Goal: Transaction & Acquisition: Purchase product/service

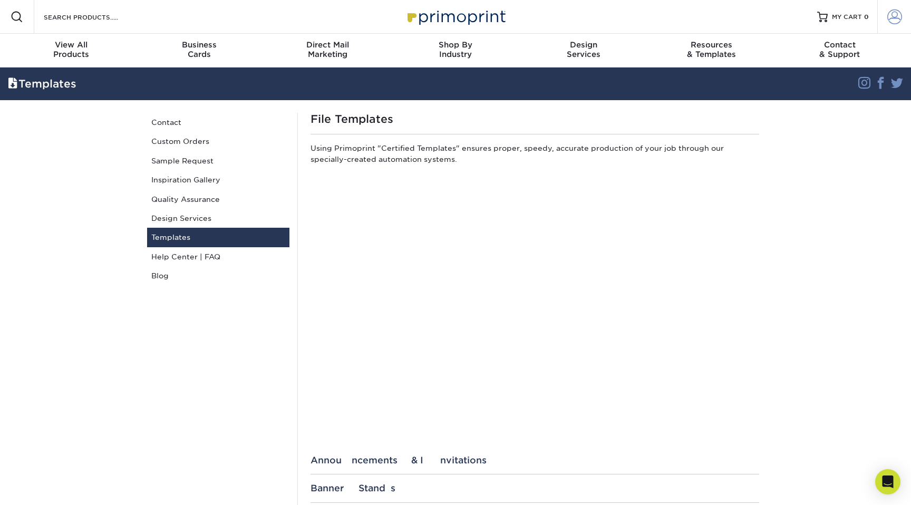
type input "[EMAIL_ADDRESS][DOMAIN_NAME]"
click at [890, 15] on span at bounding box center [894, 16] width 15 height 15
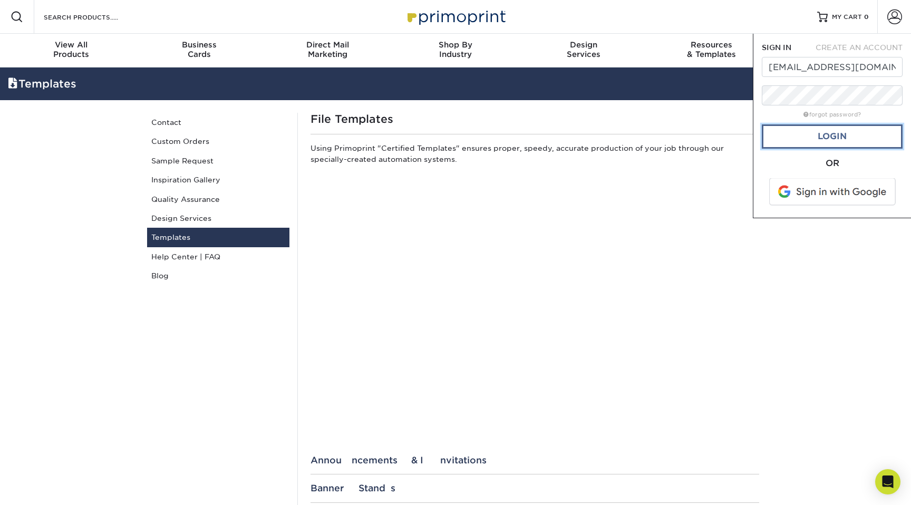
click at [846, 135] on link "Login" at bounding box center [832, 136] width 141 height 24
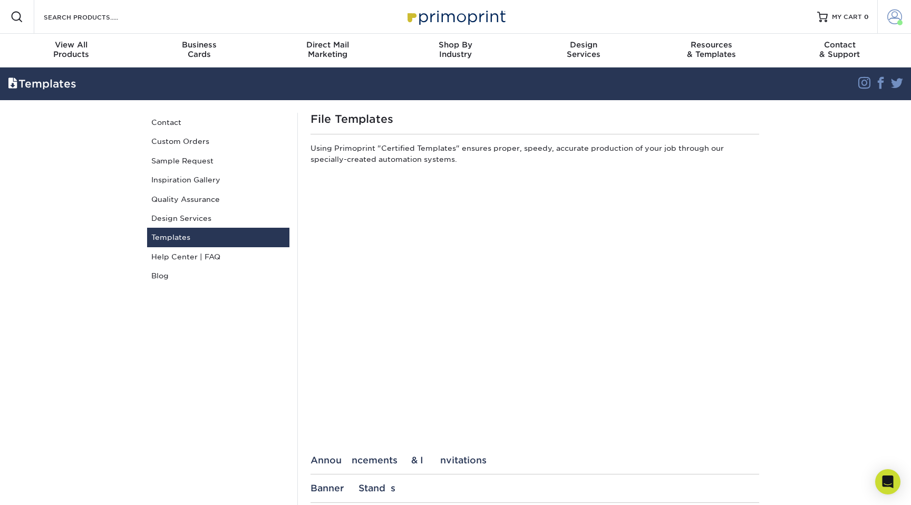
click at [893, 16] on span at bounding box center [894, 16] width 15 height 15
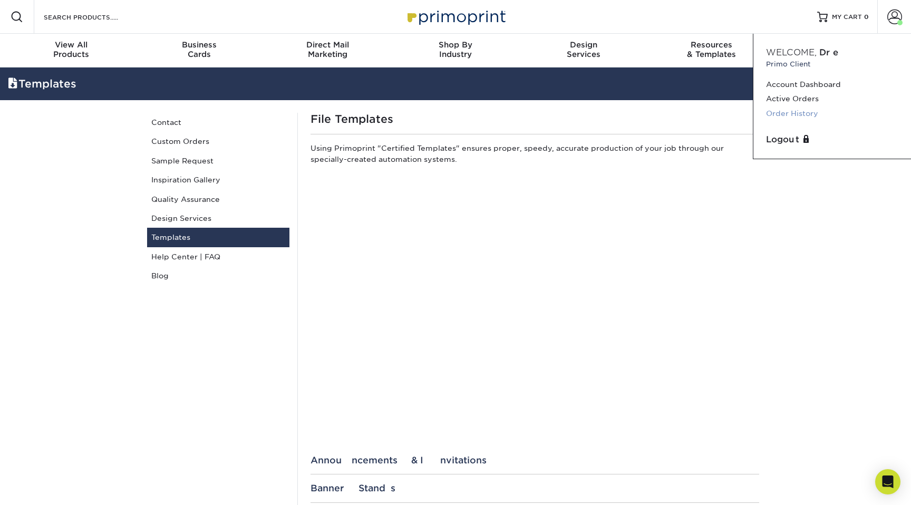
click at [807, 114] on link "Order History" at bounding box center [832, 113] width 132 height 14
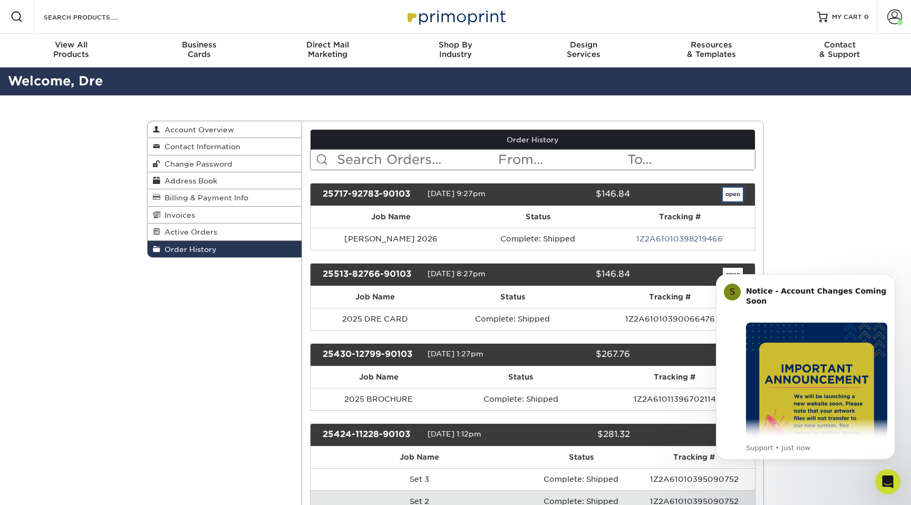
click at [732, 195] on link "open" at bounding box center [733, 195] width 20 height 14
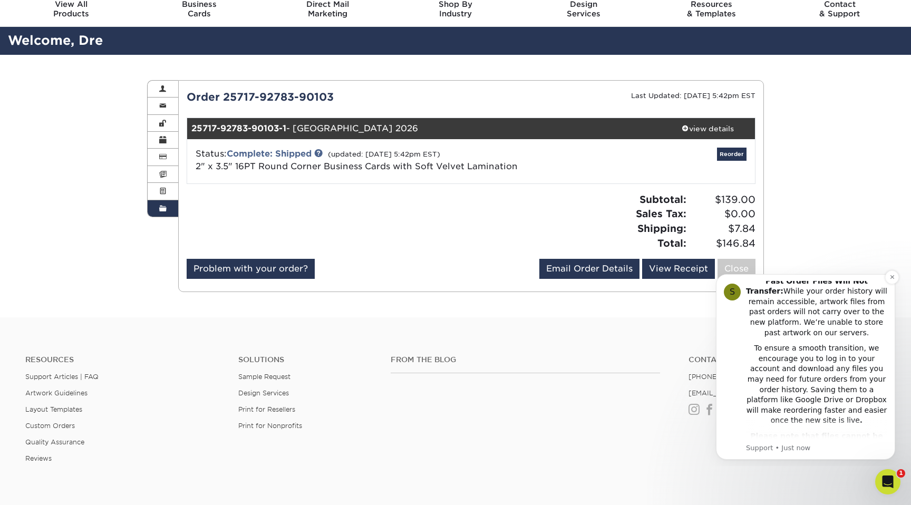
scroll to position [268, 0]
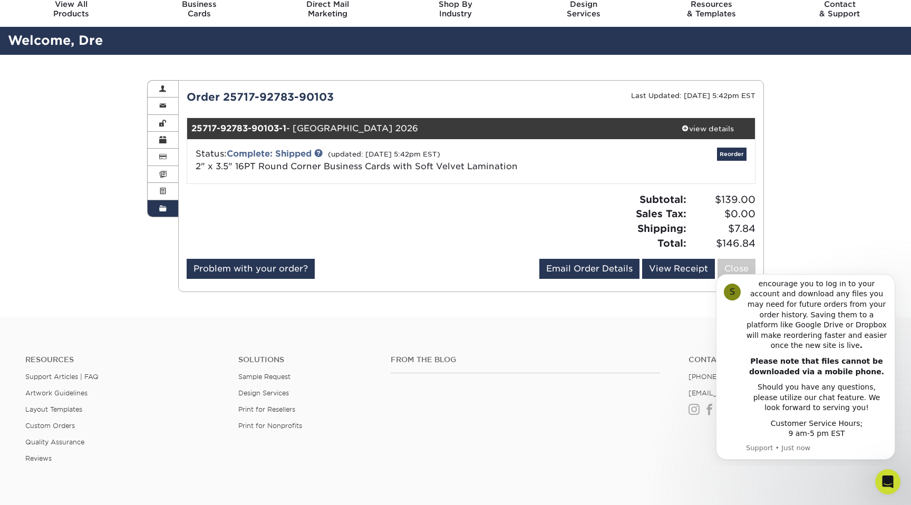
click at [618, 413] on div "From the Blog" at bounding box center [532, 388] width 298 height 67
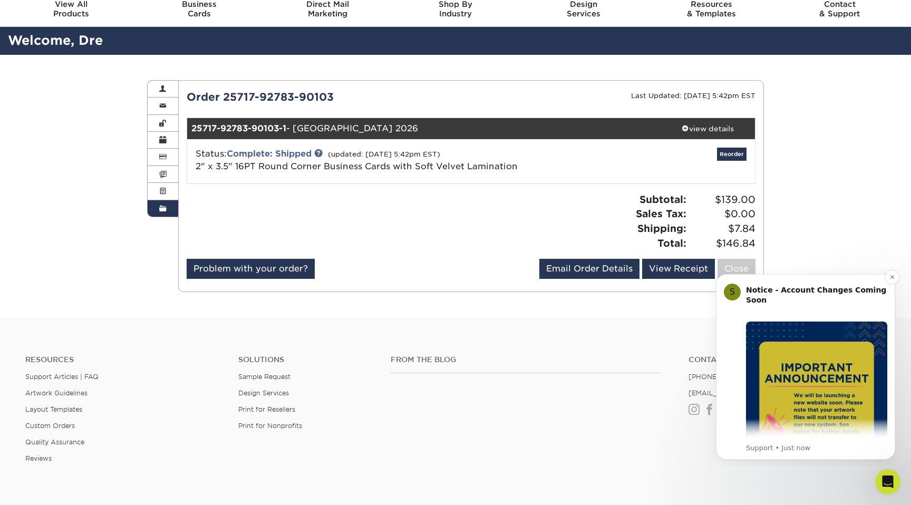
scroll to position [0, 0]
click at [860, 129] on div "Order History Account Overview Contact Information Change Password Address Book…" at bounding box center [455, 186] width 911 height 262
click at [486, 171] on div "Status: Complete: Shipped (updated: 07/22/2025 5:42pm EST) 2" x 3.5" 16PT Round…" at bounding box center [377, 160] width 378 height 25
click at [484, 168] on link "2" x 3.5" 16PT Round Corner Business Cards with Soft Velvet Lamination" at bounding box center [357, 166] width 322 height 10
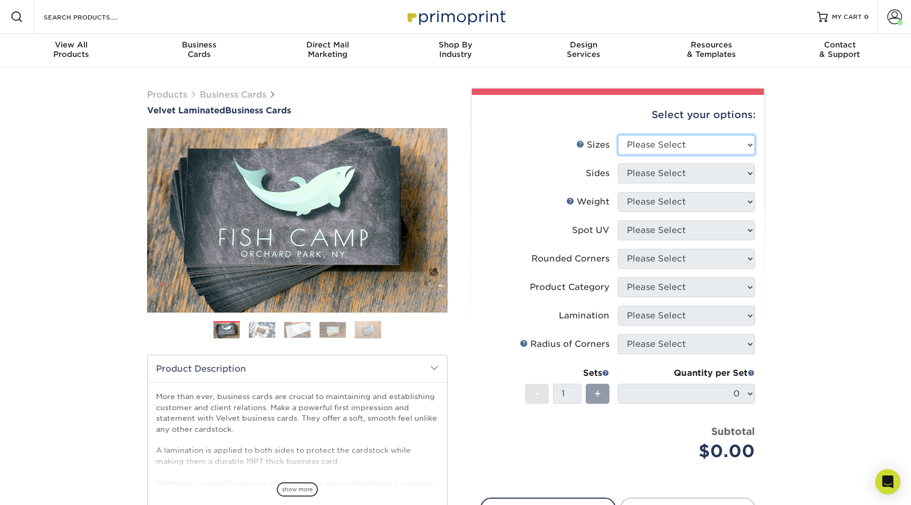
click at [733, 139] on select "Please Select 1.5" x 3.5" - Mini 1.75" x 3.5" - Mini 2" x 2" - Square 2" x 3" -…" at bounding box center [686, 145] width 137 height 20
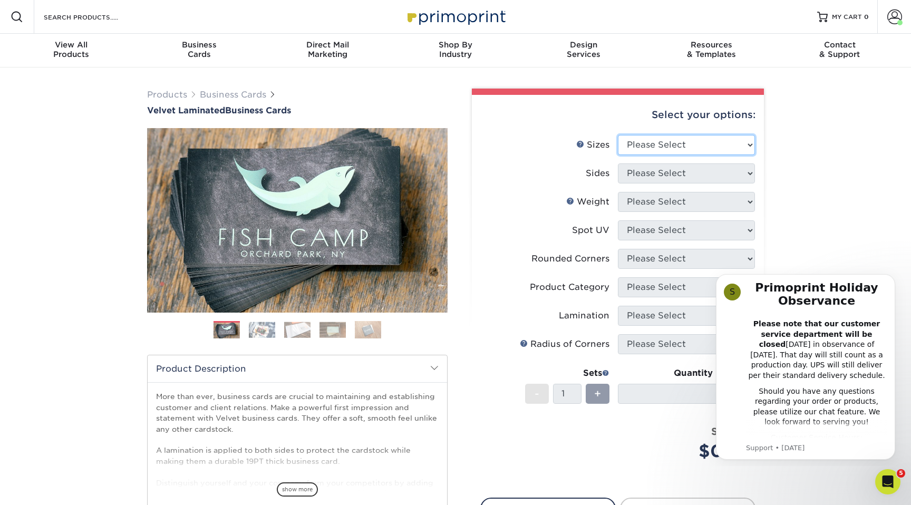
select select "2.00x3.50"
click at [618, 135] on select "Please Select 1.5" x 3.5" - Mini 1.75" x 3.5" - Mini 2" x 2" - Square 2" x 3" -…" at bounding box center [686, 145] width 137 height 20
click at [893, 278] on icon "Dismiss notification" at bounding box center [892, 277] width 6 height 6
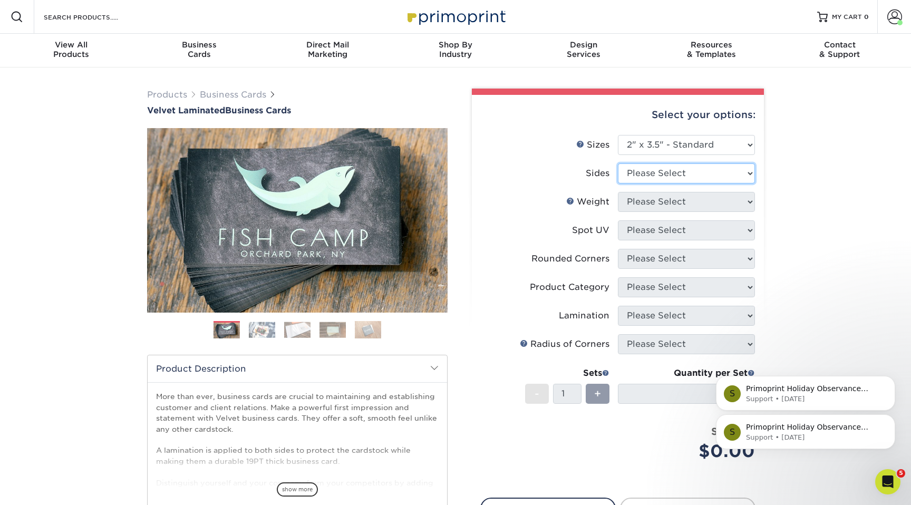
click at [716, 169] on select "Please Select Print Both Sides Print Front Only" at bounding box center [686, 173] width 137 height 20
select select "13abbda7-1d64-4f25-8bb2-c179b224825d"
click at [618, 163] on select "Please Select Print Both Sides Print Front Only" at bounding box center [686, 173] width 137 height 20
click at [694, 208] on select "Please Select 16PT" at bounding box center [686, 202] width 137 height 20
select select "16PT"
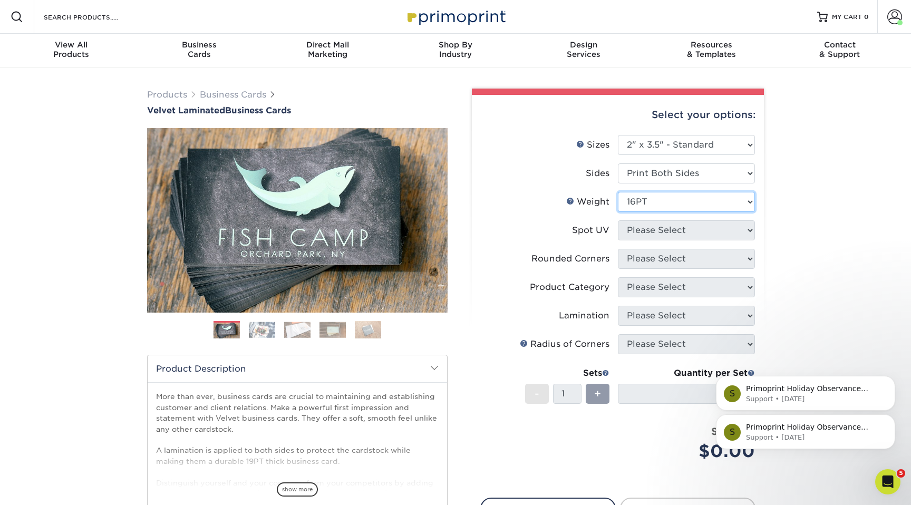
click at [618, 192] on select "Please Select 16PT" at bounding box center [686, 202] width 137 height 20
click at [669, 235] on select "Please Select No Spot UV Front and Back (Both Sides) Front Only Back Only" at bounding box center [686, 230] width 137 height 20
select select "1"
click at [618, 220] on select "Please Select No Spot UV Front and Back (Both Sides) Front Only Back Only" at bounding box center [686, 230] width 137 height 20
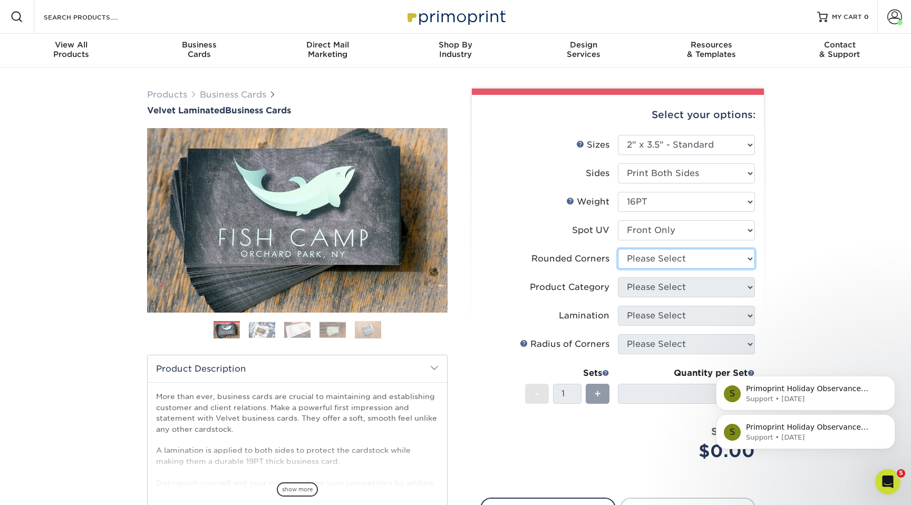
click at [679, 254] on select "Please Select Yes - Round 2 Corners Yes - Round 4 Corners No" at bounding box center [686, 259] width 137 height 20
select select "7672df9e-0e0a-464d-8e1f-920c575e4da3"
click at [618, 249] on select "Please Select Yes - Round 2 Corners Yes - Round 4 Corners No" at bounding box center [686, 259] width 137 height 20
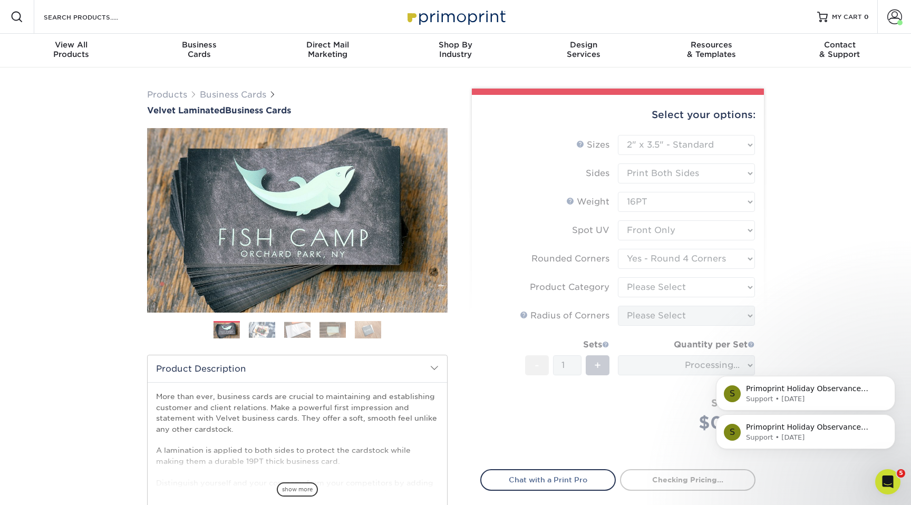
click at [672, 284] on form "Sizes Help Sizes Please Select 1.5" x 3.5" - Mini 1.75" x 3.5" - Mini 2" x 2" -…" at bounding box center [617, 296] width 275 height 322
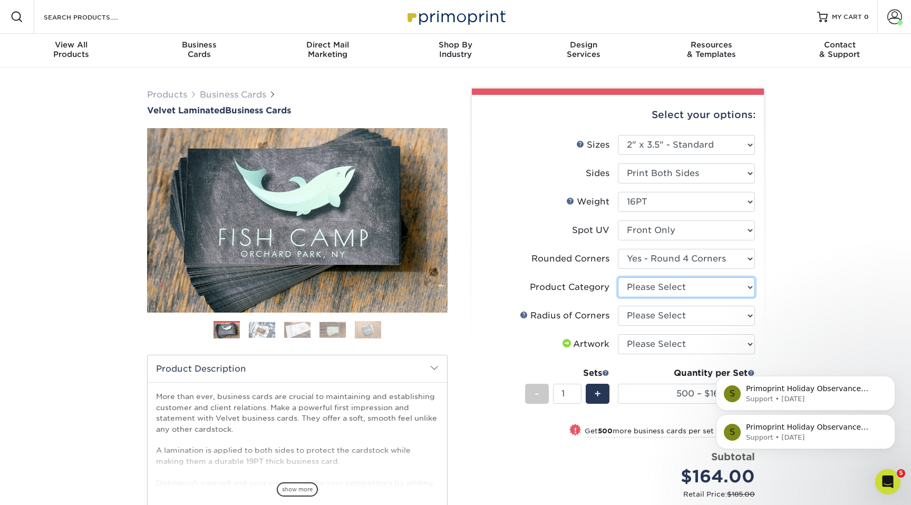
click at [729, 286] on select "Please Select Business Cards" at bounding box center [686, 287] width 137 height 20
select select "3b5148f1-0588-4f88-a218-97bcfdce65c1"
click at [618, 277] on select "Please Select Business Cards" at bounding box center [686, 287] width 137 height 20
click at [716, 322] on div "S Primoprint Holiday Observance Please note that our customer service departmen…" at bounding box center [805, 383] width 194 height 132
click at [702, 314] on select "Please Select Rounded 1/8" Rounded 1/4"" at bounding box center [686, 316] width 137 height 20
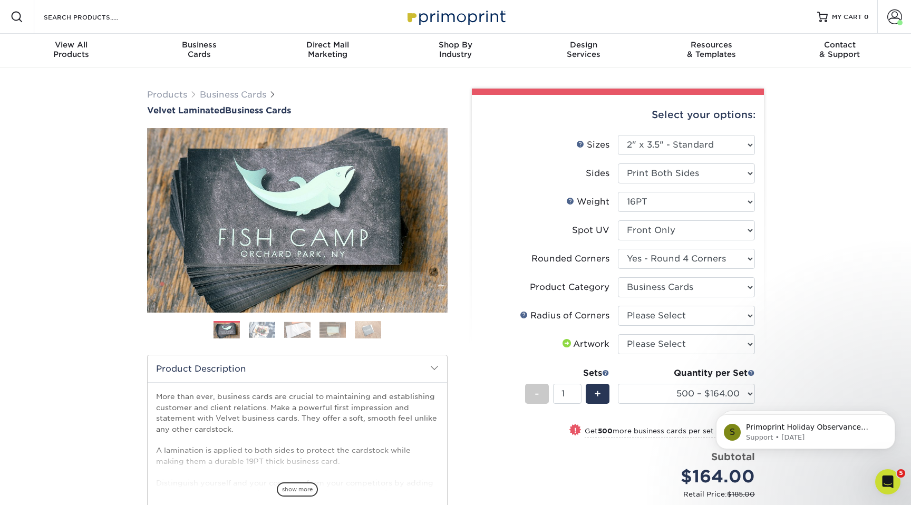
select select "589680c7-ee9a-431b-9d12-d7aeb1386a97"
click at [618, 306] on select "Please Select Rounded 1/8" Rounded 1/4"" at bounding box center [686, 316] width 137 height 20
click at [680, 348] on select "Please Select I will upload files I need a design - $100" at bounding box center [686, 344] width 137 height 20
select select "upload"
click at [618, 334] on select "Please Select I will upload files I need a design - $100" at bounding box center [686, 344] width 137 height 20
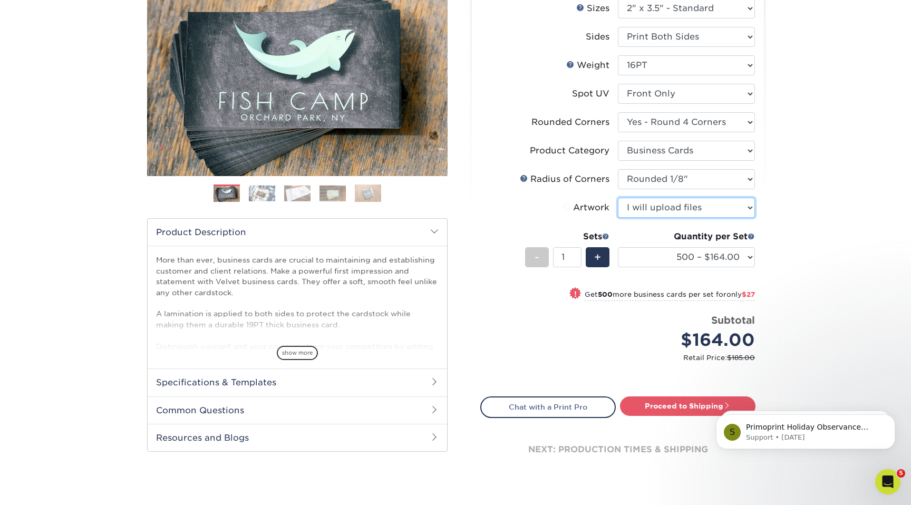
scroll to position [140, 0]
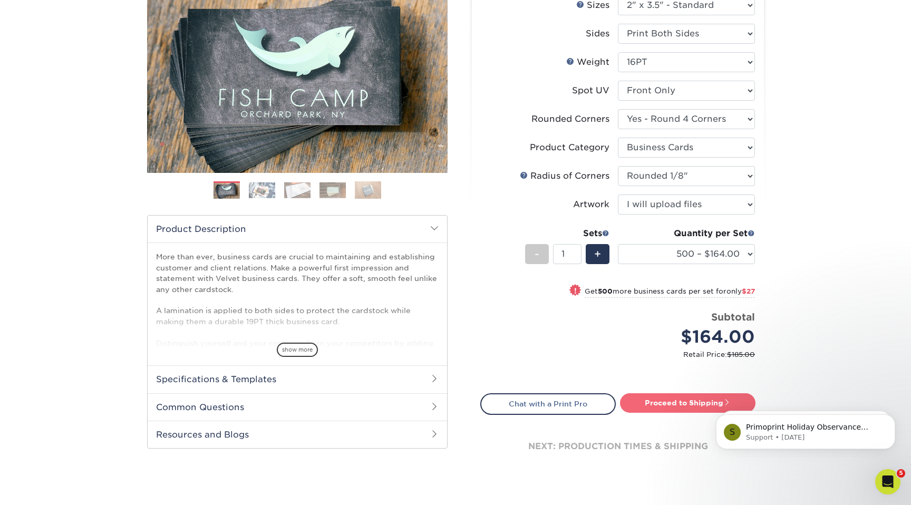
click at [672, 411] on link "Proceed to Shipping" at bounding box center [687, 402] width 135 height 19
type input "Set 1"
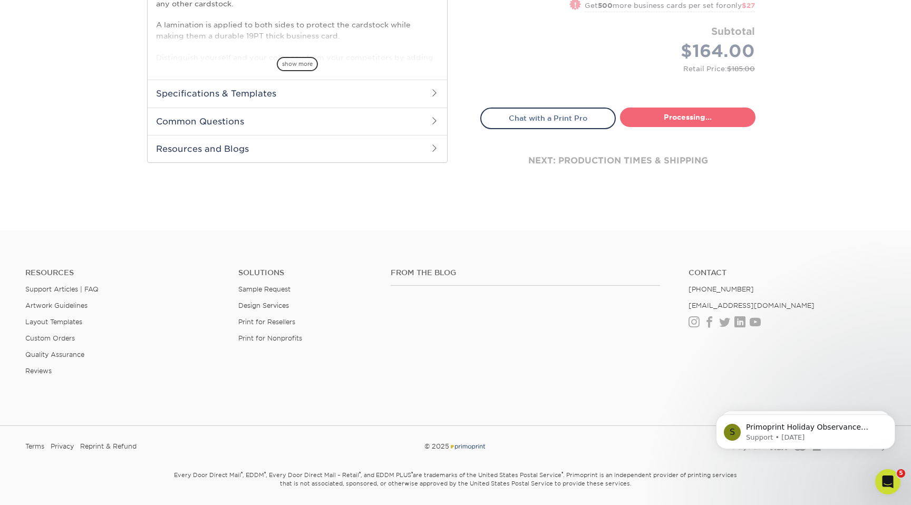
select select "17f778df-9369-4ad5-8ca2-d61a48b8ef27"
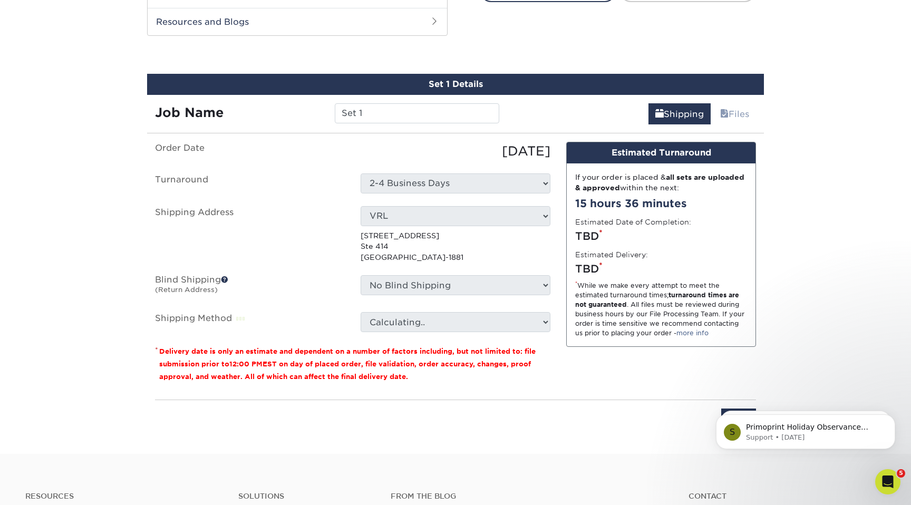
scroll to position [561, 0]
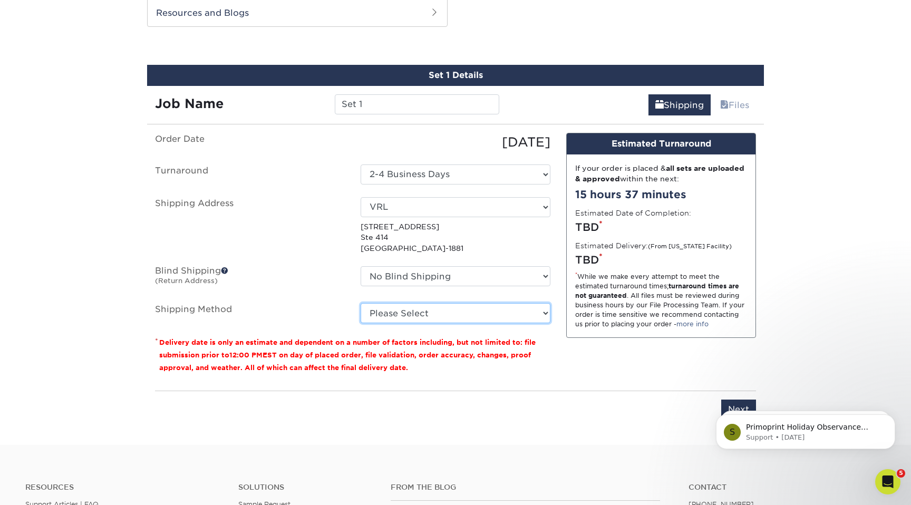
click at [503, 305] on select "Please Select Ground Shipping (+$8.96) 3 Day Shipping Service (+$15.34) 2 Day A…" at bounding box center [456, 313] width 190 height 20
select select "02"
click at [361, 303] on select "Please Select Ground Shipping (+$8.96) 3 Day Shipping Service (+$15.34) 2 Day A…" at bounding box center [456, 313] width 190 height 20
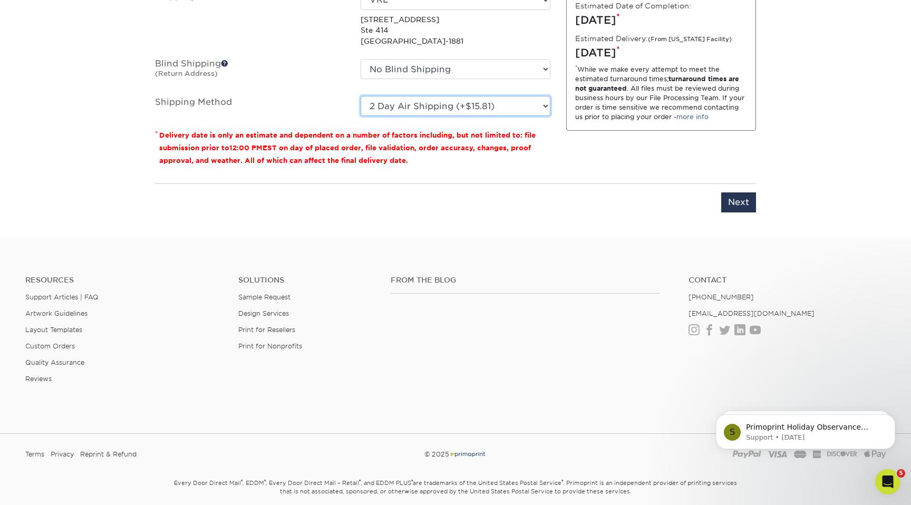
scroll to position [770, 0]
click at [741, 195] on input "Next" at bounding box center [738, 201] width 35 height 20
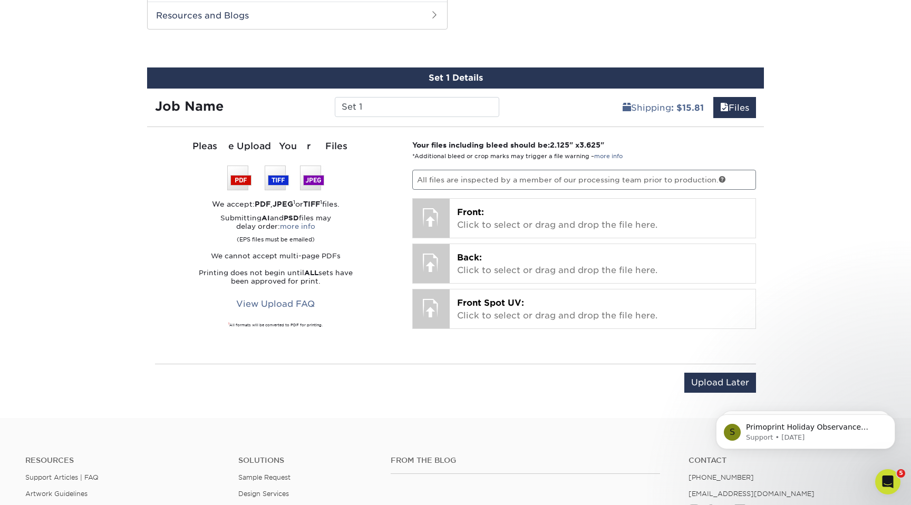
scroll to position [557, 0]
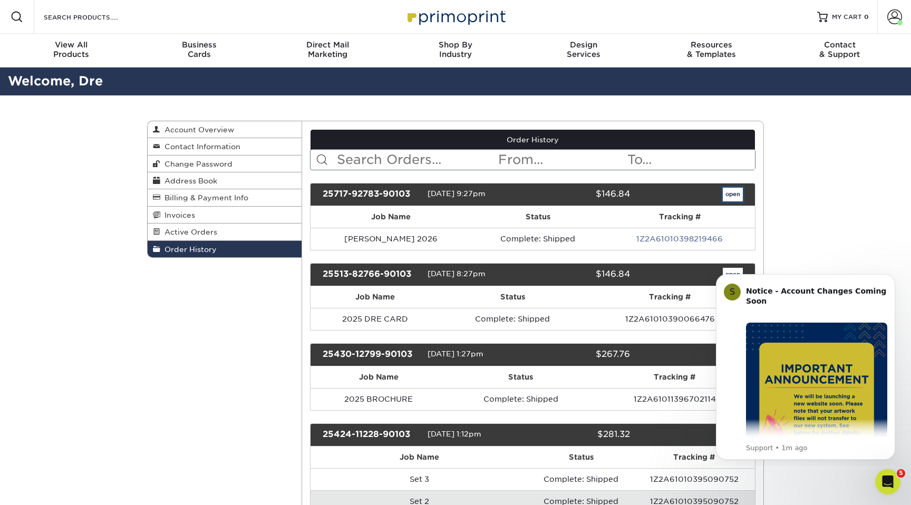
click at [732, 194] on link "open" at bounding box center [733, 195] width 20 height 14
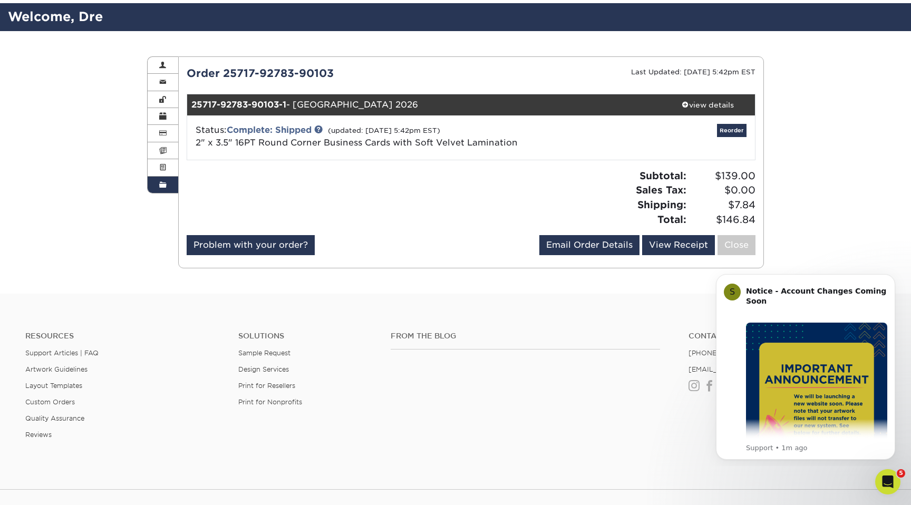
scroll to position [71, 0]
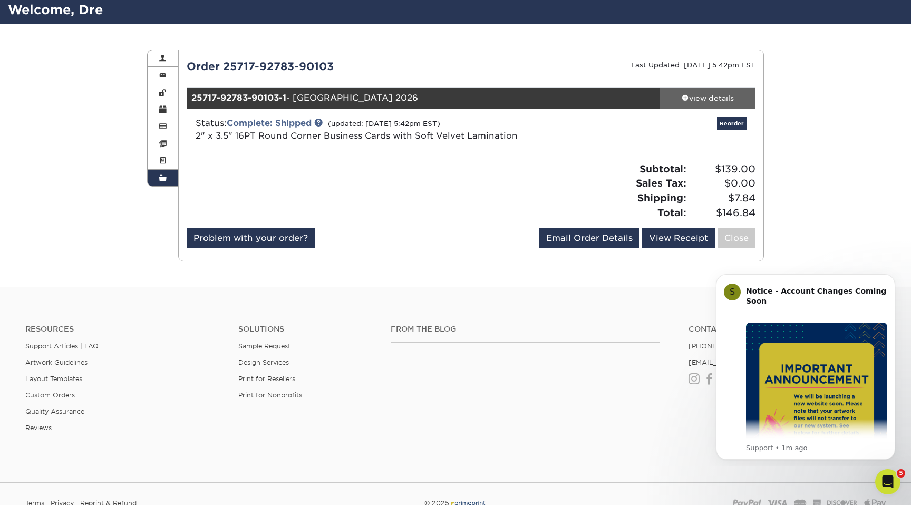
click at [709, 97] on div "view details" at bounding box center [707, 98] width 95 height 11
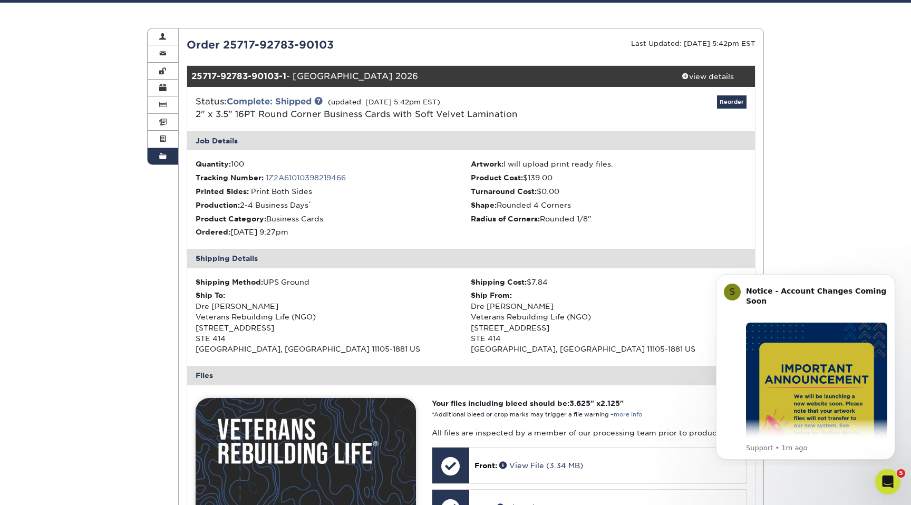
scroll to position [0, 0]
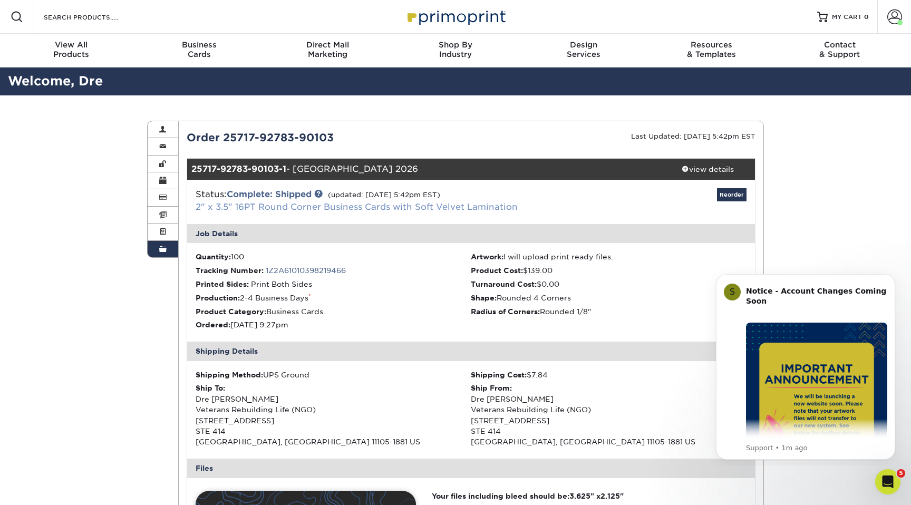
click at [341, 209] on link "2" x 3.5" 16PT Round Corner Business Cards with Soft Velvet Lamination" at bounding box center [357, 207] width 322 height 10
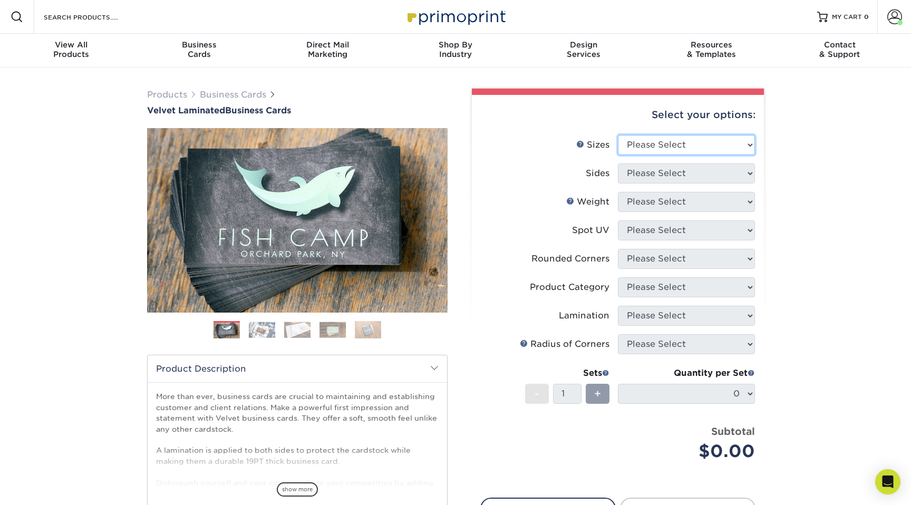
click at [660, 142] on select "Please Select 1.5" x 3.5" - Mini 1.75" x 3.5" - Mini 2" x 2" - Square 2" x 3" -…" at bounding box center [686, 145] width 137 height 20
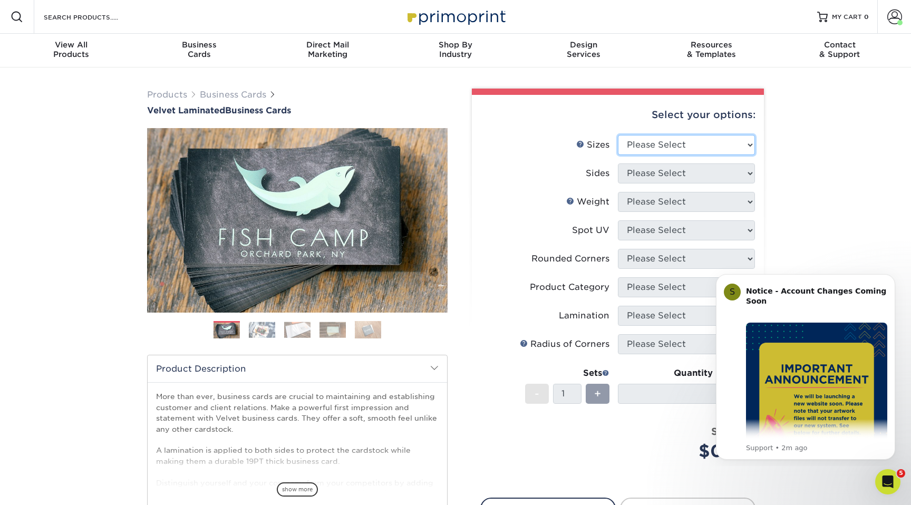
select select "2.00x3.50"
click at [618, 135] on select "Please Select 1.5" x 3.5" - Mini 1.75" x 3.5" - Mini 2" x 2" - Square 2" x 3" -…" at bounding box center [686, 145] width 137 height 20
click at [644, 178] on select "Please Select Print Both Sides Print Front Only" at bounding box center [686, 173] width 137 height 20
select select "13abbda7-1d64-4f25-8bb2-c179b224825d"
click at [618, 163] on select "Please Select Print Both Sides Print Front Only" at bounding box center [686, 173] width 137 height 20
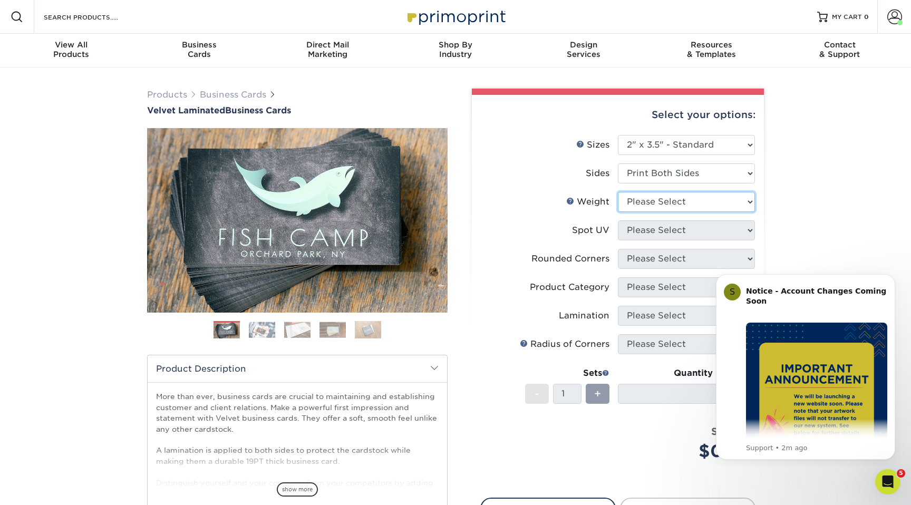
click at [649, 207] on select "Please Select 16PT" at bounding box center [686, 202] width 137 height 20
select select "16PT"
click at [618, 192] on select "Please Select 16PT" at bounding box center [686, 202] width 137 height 20
click at [643, 233] on select "Please Select No Spot UV Front and Back (Both Sides) Front Only Back Only" at bounding box center [686, 230] width 137 height 20
select select "3"
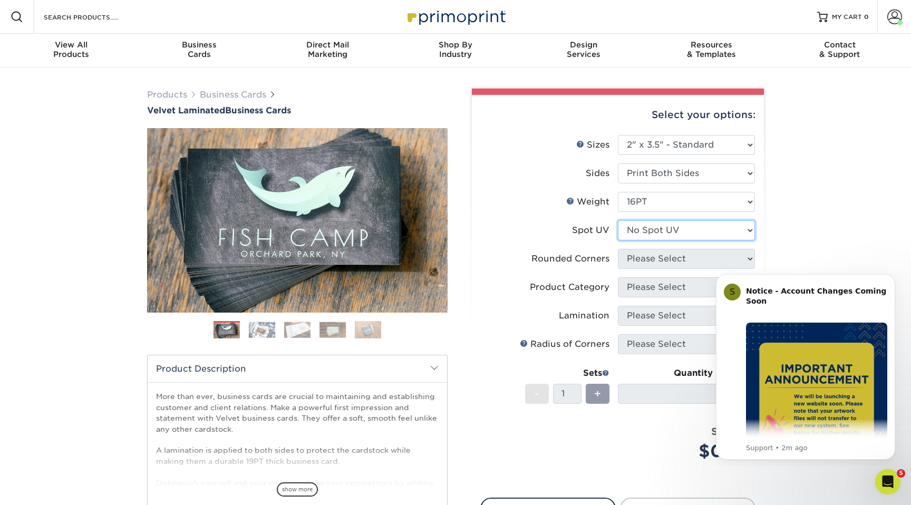
click at [618, 220] on select "Please Select No Spot UV Front and Back (Both Sides) Front Only Back Only" at bounding box center [686, 230] width 137 height 20
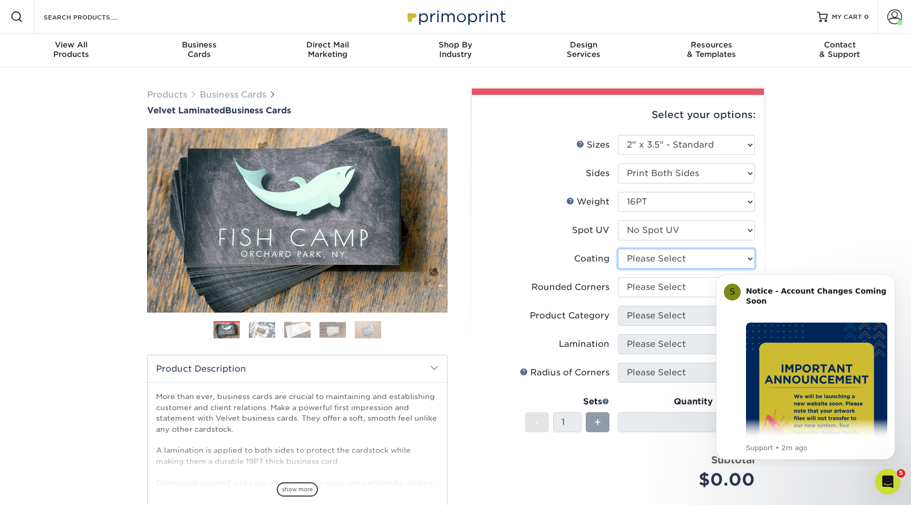
click at [641, 267] on select at bounding box center [686, 259] width 137 height 20
click at [641, 263] on select at bounding box center [686, 259] width 137 height 20
select select "3e7618de-abca-4bda-9f97-8b9129e913d8"
click at [618, 249] on select at bounding box center [686, 259] width 137 height 20
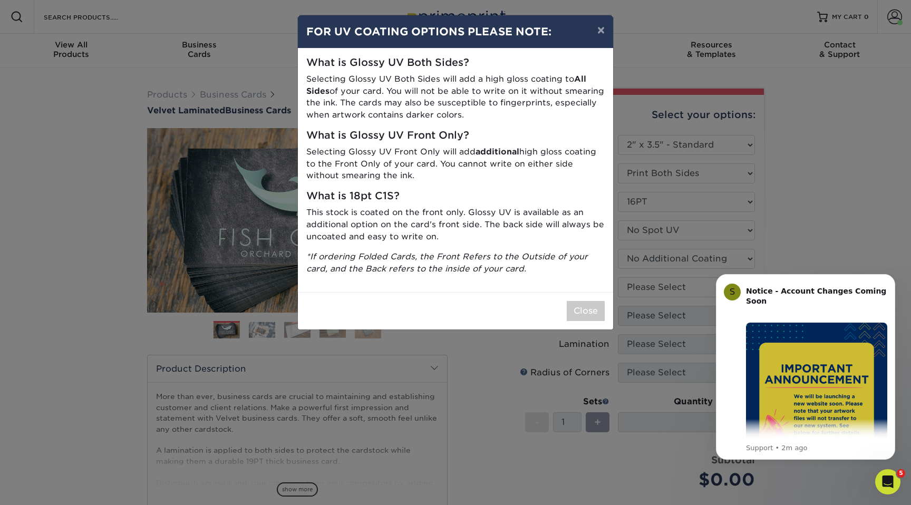
click at [638, 285] on div "× FOR UV COATING OPTIONS PLEASE NOTE: What is Glossy UV Both Sides? Selecting G…" at bounding box center [455, 252] width 911 height 505
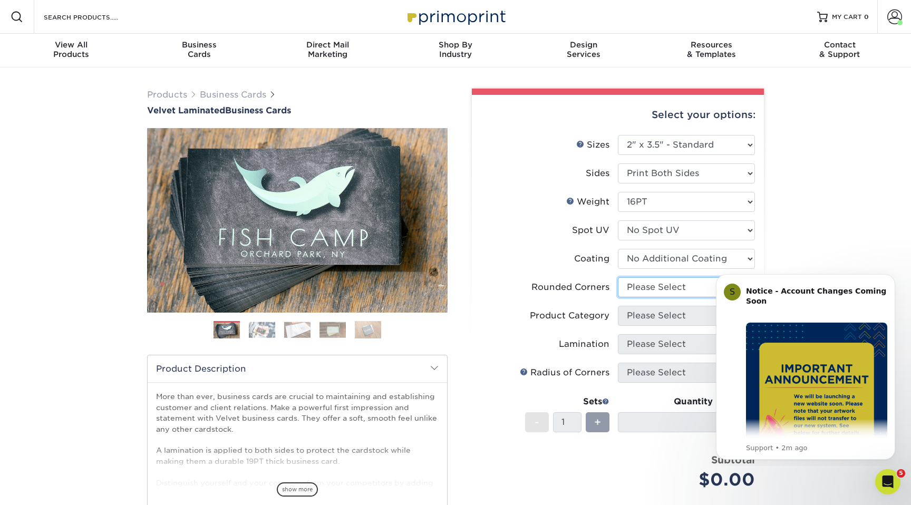
click at [635, 283] on select "Please Select Yes - Round 2 Corners Yes - Round 4 Corners No" at bounding box center [686, 287] width 137 height 20
select select "7672df9e-0e0a-464d-8e1f-920c575e4da3"
click at [618, 277] on select "Please Select Yes - Round 2 Corners Yes - Round 4 Corners No" at bounding box center [686, 287] width 137 height 20
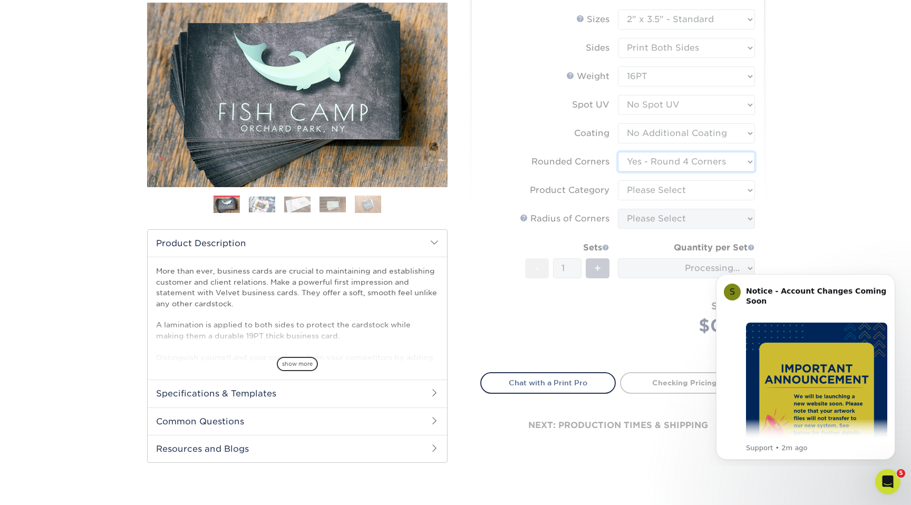
scroll to position [126, 0]
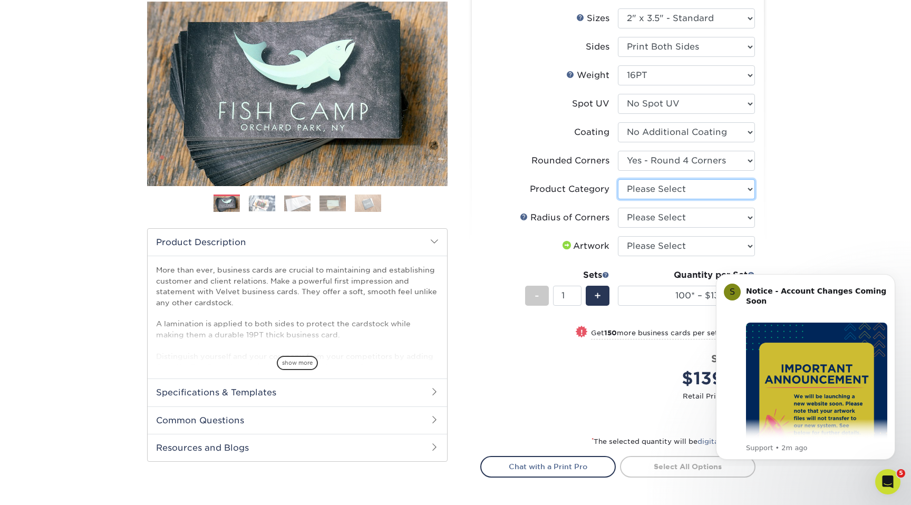
click at [668, 187] on select "Please Select Business Cards" at bounding box center [686, 189] width 137 height 20
select select "3b5148f1-0588-4f88-a218-97bcfdce65c1"
click at [618, 179] on select "Please Select Business Cards" at bounding box center [686, 189] width 137 height 20
click at [658, 219] on select "Please Select Rounded 1/8" Rounded 1/4"" at bounding box center [686, 218] width 137 height 20
select select "589680c7-ee9a-431b-9d12-d7aeb1386a97"
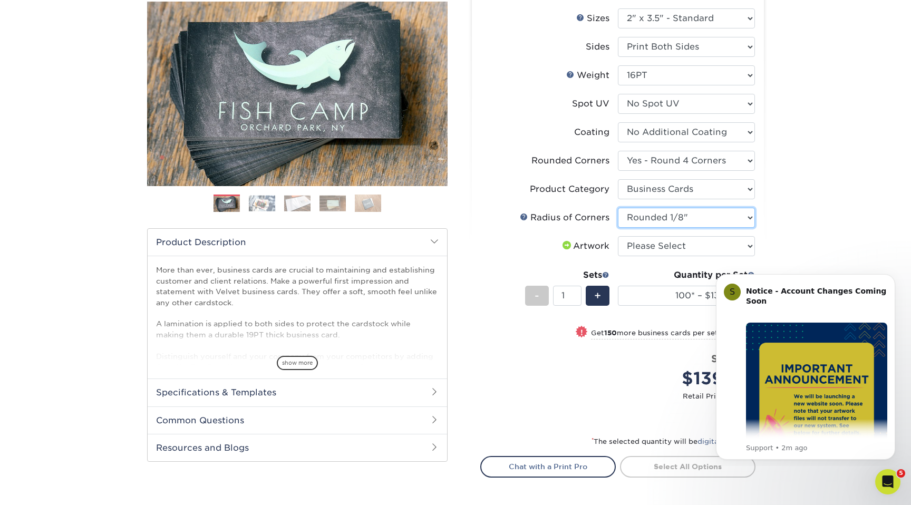
click at [618, 208] on select "Please Select Rounded 1/8" Rounded 1/4"" at bounding box center [686, 218] width 137 height 20
click at [655, 250] on select "Please Select I will upload files I need a design - $100" at bounding box center [686, 246] width 137 height 20
select select "upload"
click at [618, 236] on select "Please Select I will upload files I need a design - $100" at bounding box center [686, 246] width 137 height 20
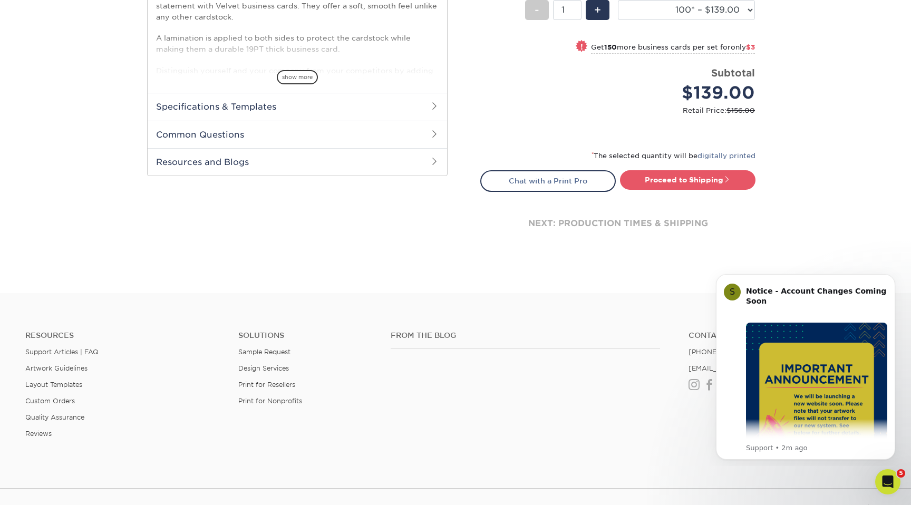
scroll to position [412, 0]
click at [692, 178] on link "Proceed to Shipping" at bounding box center [687, 180] width 135 height 19
type input "Set 1"
select select "2ed787fa-0351-4c0e-b9b4-d676b0ce6f7a"
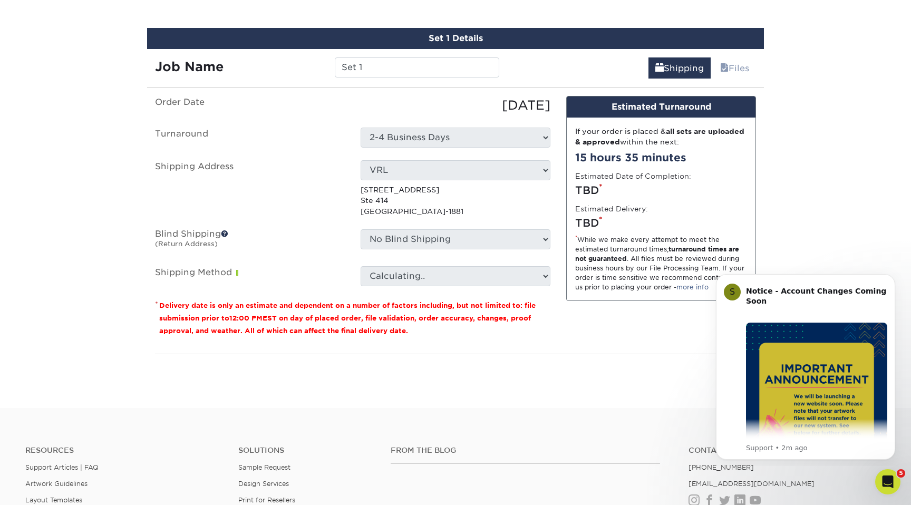
scroll to position [611, 0]
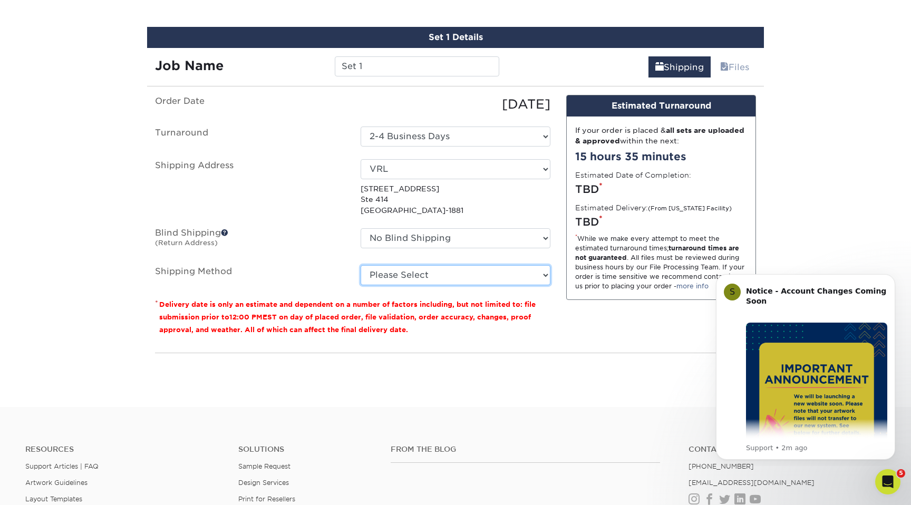
click at [446, 276] on select "Please Select Ground Shipping (+$7.84) 3 Day Shipping Service (+$15.34) 2 Day A…" at bounding box center [456, 275] width 190 height 20
select select "02"
click at [361, 265] on select "Please Select Ground Shipping (+$7.84) 3 Day Shipping Service (+$15.34) 2 Day A…" at bounding box center [456, 275] width 190 height 20
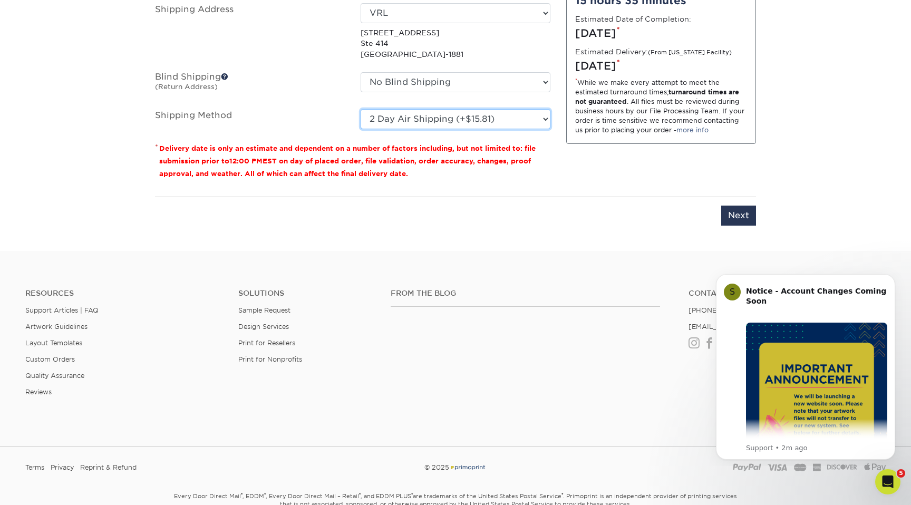
scroll to position [821, 0]
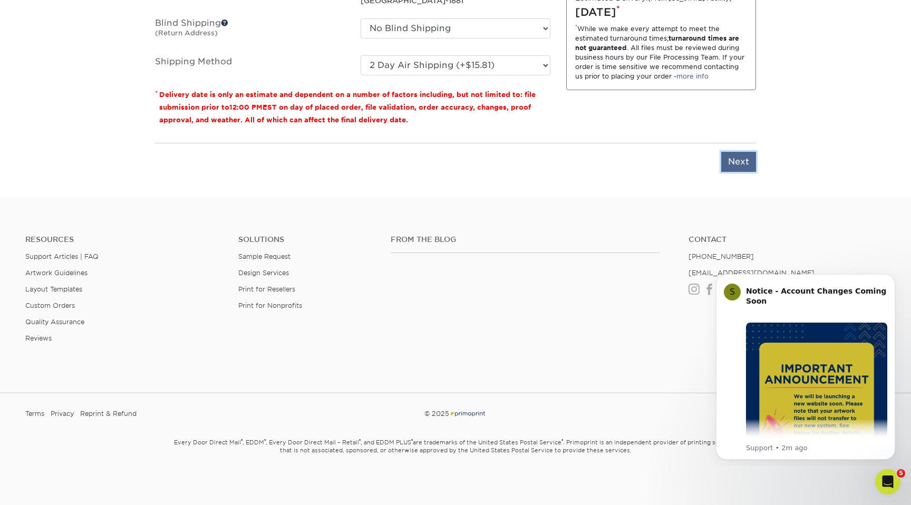
click at [736, 159] on input "Next" at bounding box center [738, 162] width 35 height 20
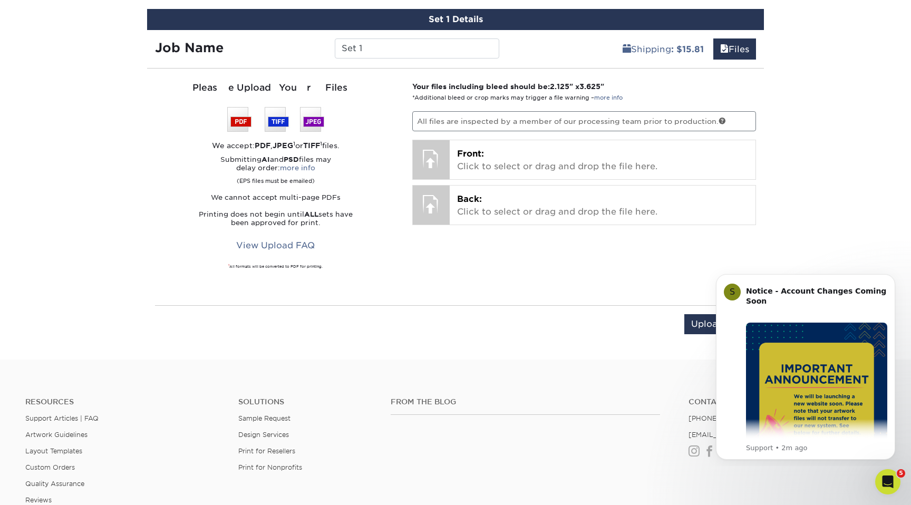
scroll to position [630, 0]
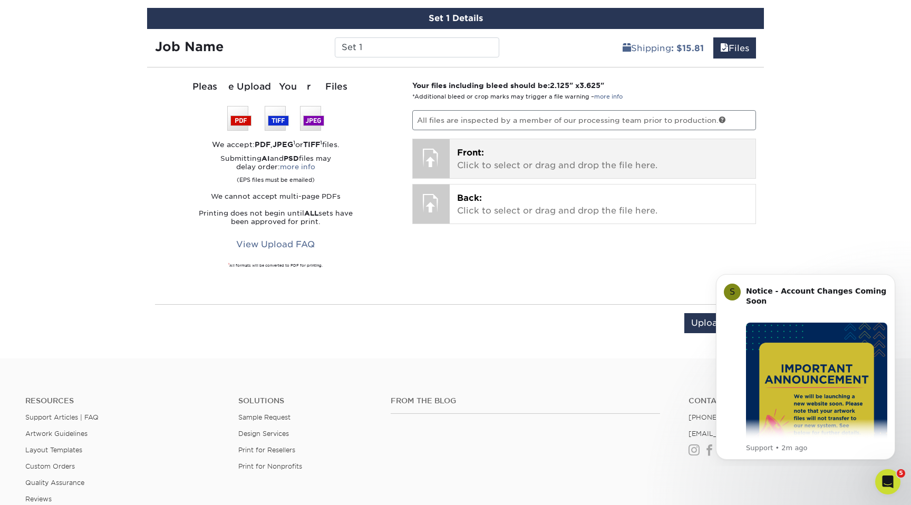
click at [567, 143] on div "Front: Click to select or drag and drop the file here. Choose file" at bounding box center [603, 158] width 306 height 39
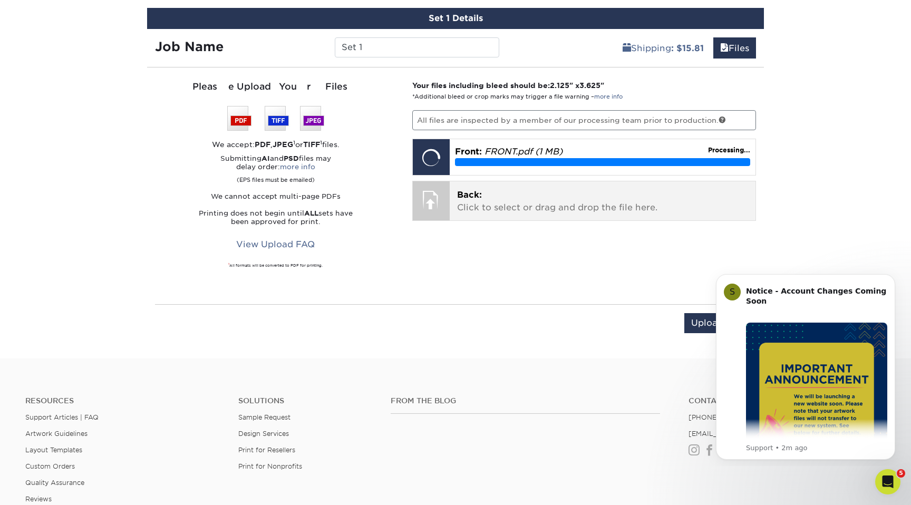
click at [492, 200] on p "Back: Click to select or drag and drop the file here." at bounding box center [602, 201] width 291 height 25
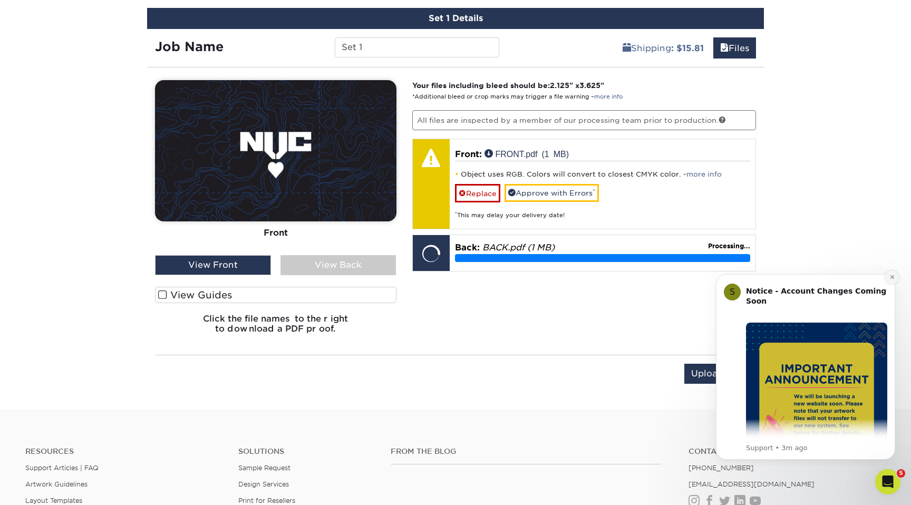
click at [890, 279] on icon "Dismiss notification" at bounding box center [892, 277] width 6 height 6
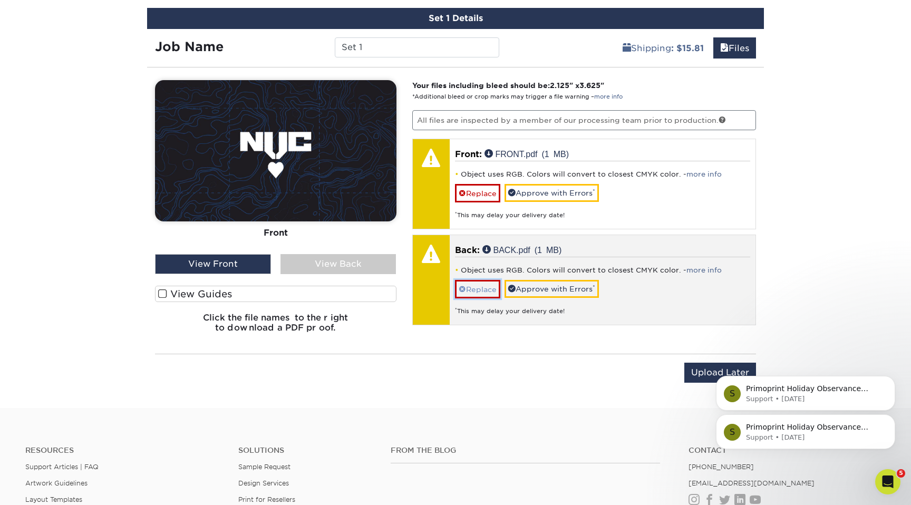
click at [489, 288] on link "Replace" at bounding box center [477, 289] width 45 height 18
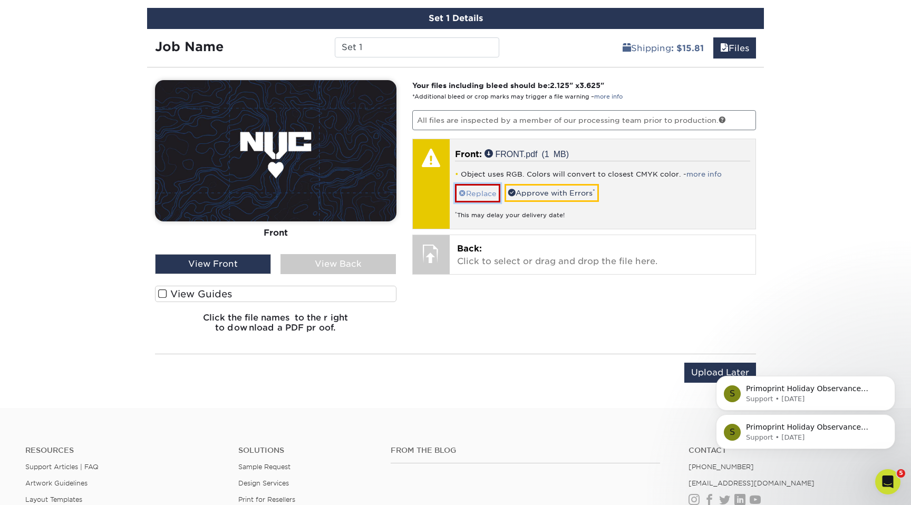
click at [465, 200] on link "Replace" at bounding box center [477, 193] width 45 height 18
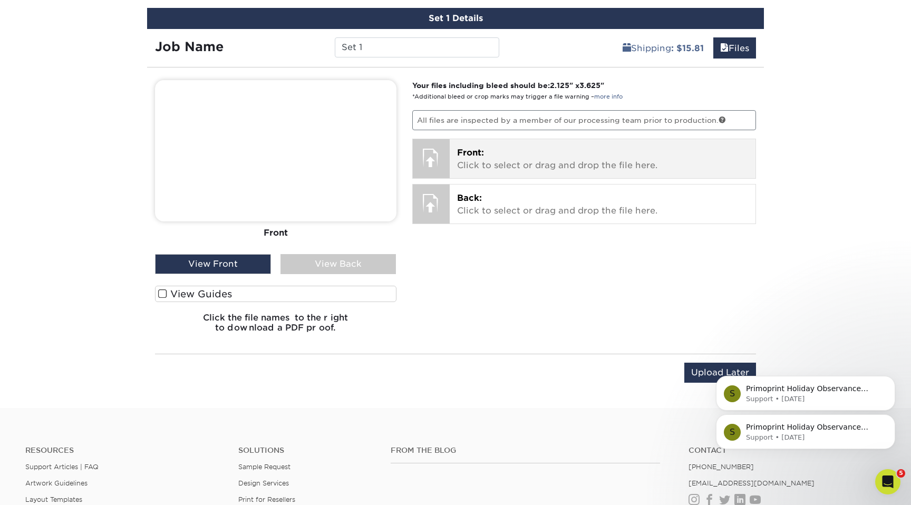
click at [471, 151] on span "Front:" at bounding box center [470, 153] width 27 height 10
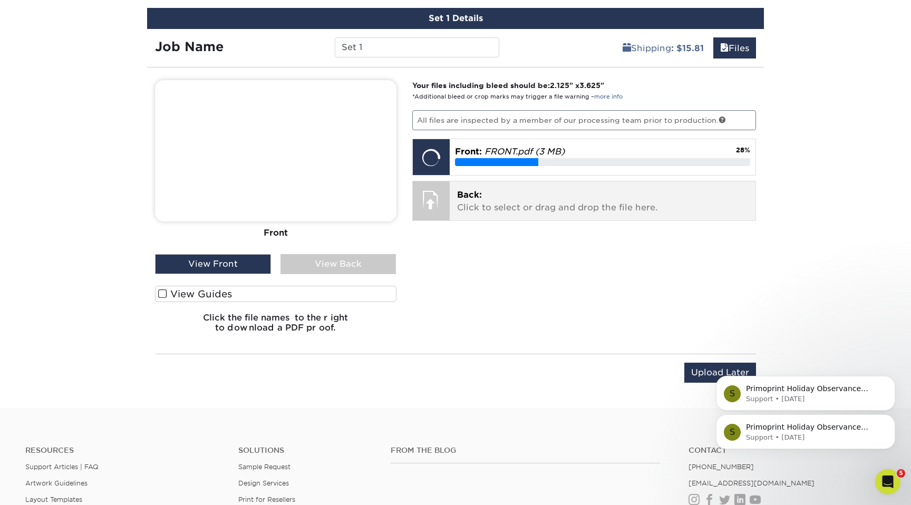
click at [487, 202] on p "Back: Click to select or drag and drop the file here." at bounding box center [602, 201] width 291 height 25
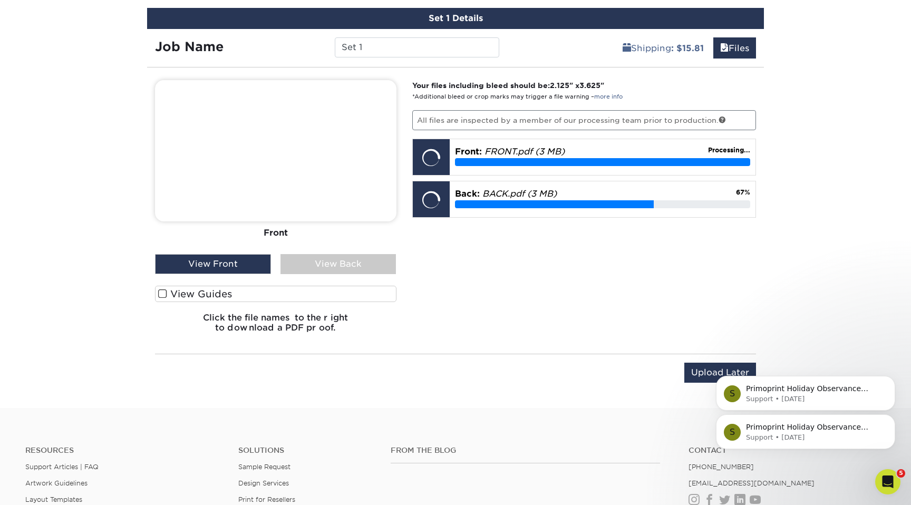
click at [235, 287] on label "View Guides" at bounding box center [275, 294] width 241 height 16
click at [0, 0] on input "View Guides" at bounding box center [0, 0] width 0 height 0
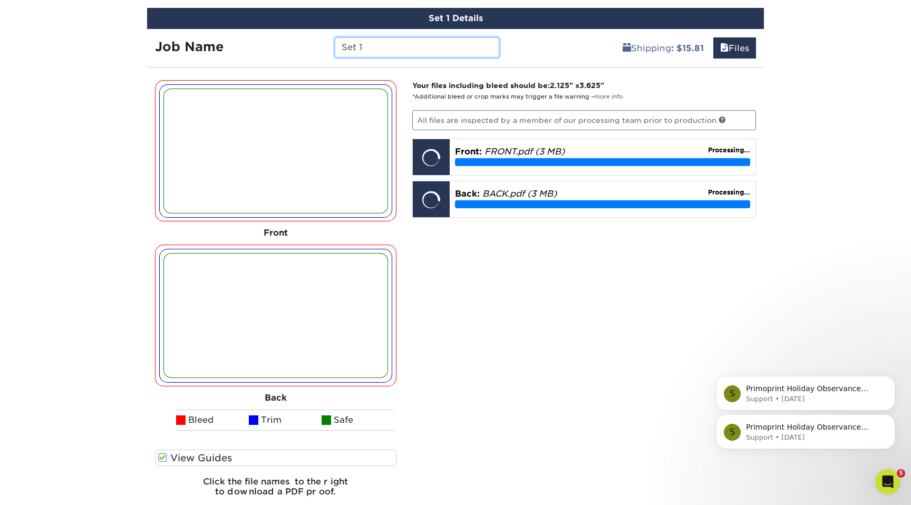
click at [387, 54] on input "Set 1" at bounding box center [417, 47] width 164 height 20
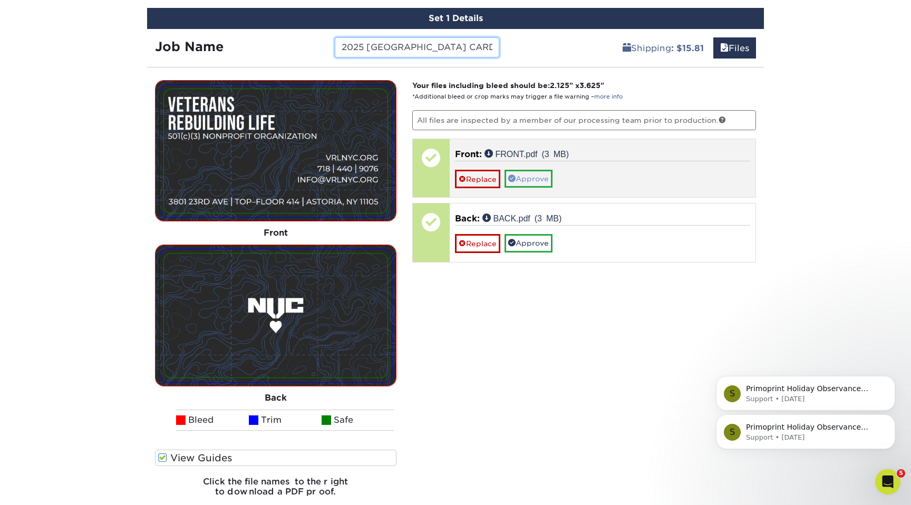
type input "2025 NYC CARD"
click at [538, 179] on link "Approve" at bounding box center [528, 179] width 48 height 18
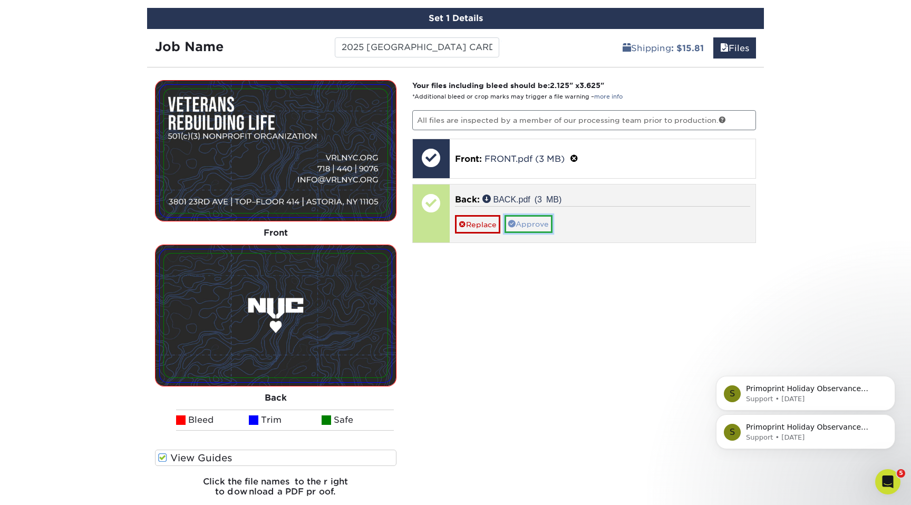
click at [531, 228] on link "Approve" at bounding box center [528, 224] width 48 height 18
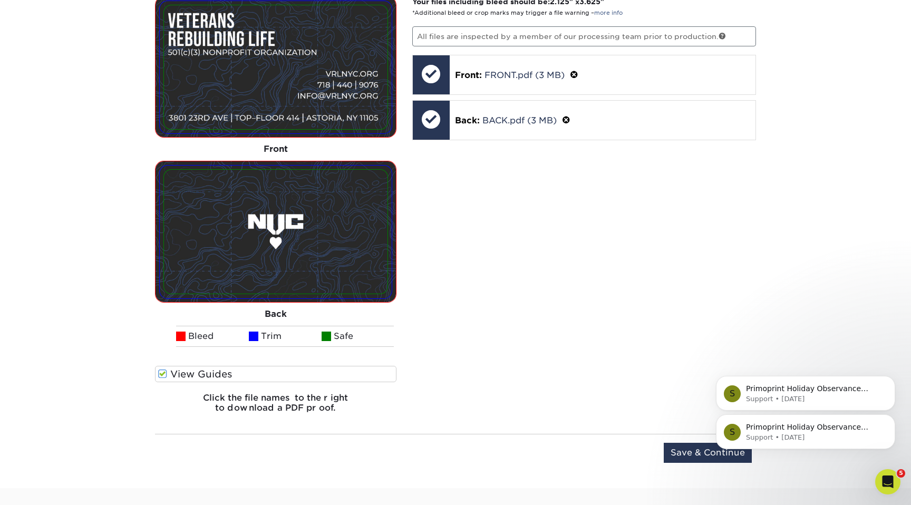
scroll to position [1005, 0]
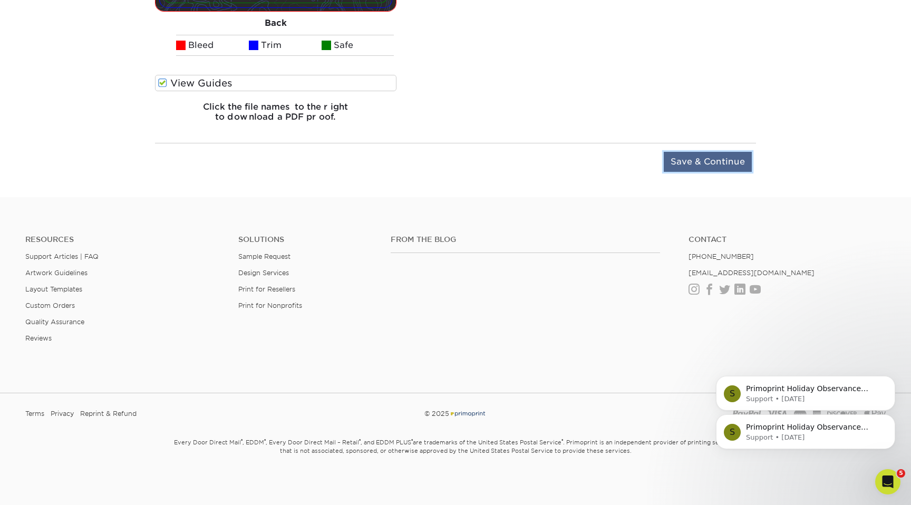
click at [710, 157] on input "Save & Continue" at bounding box center [708, 162] width 88 height 20
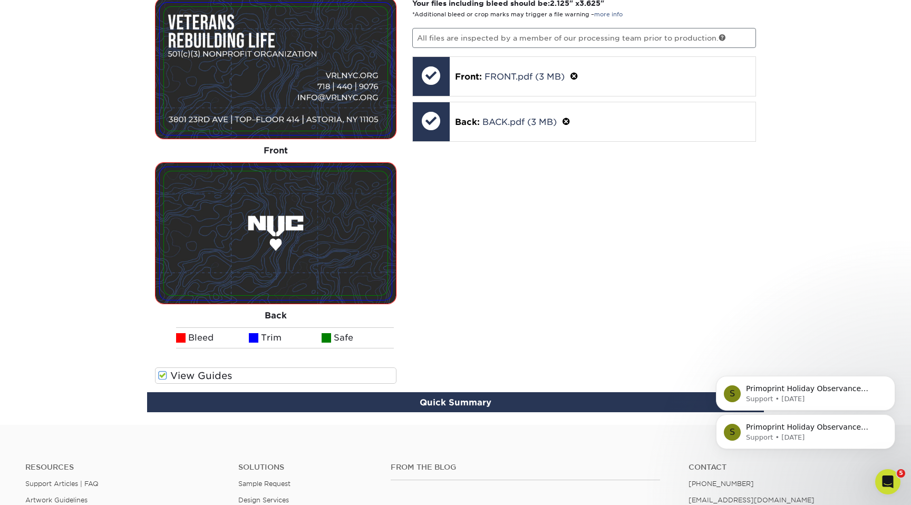
scroll to position [694, 0]
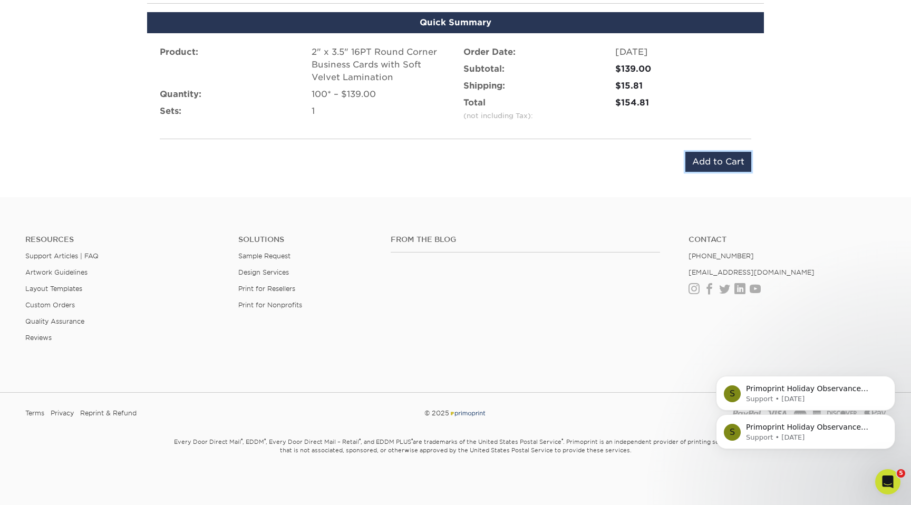
click at [710, 157] on input "Add to Cart" at bounding box center [718, 162] width 66 height 20
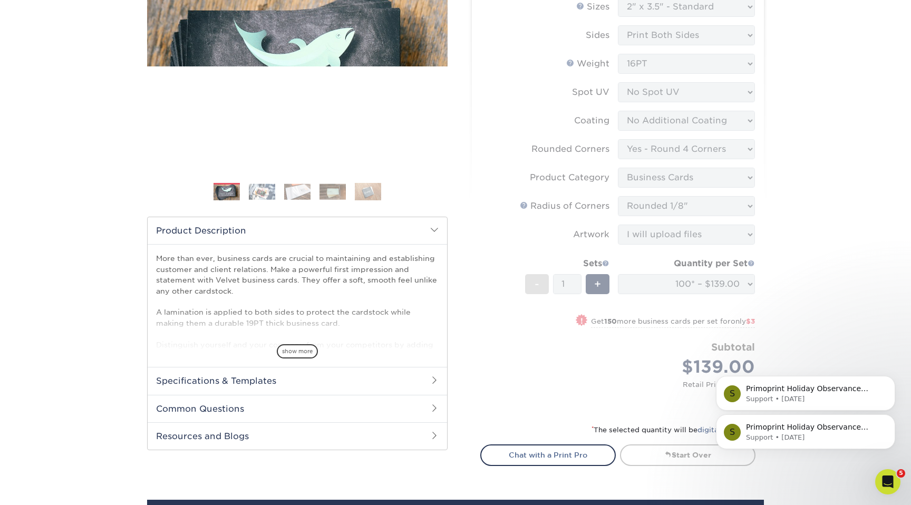
scroll to position [0, 0]
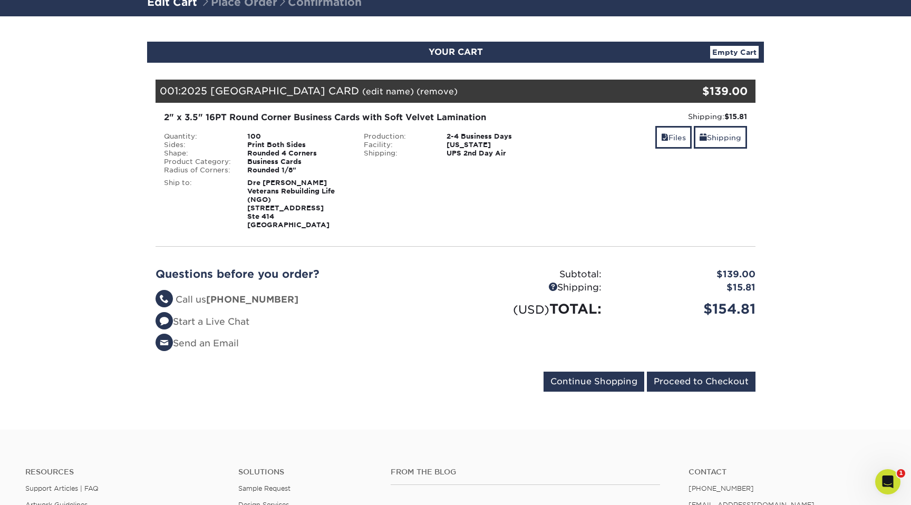
scroll to position [115, 0]
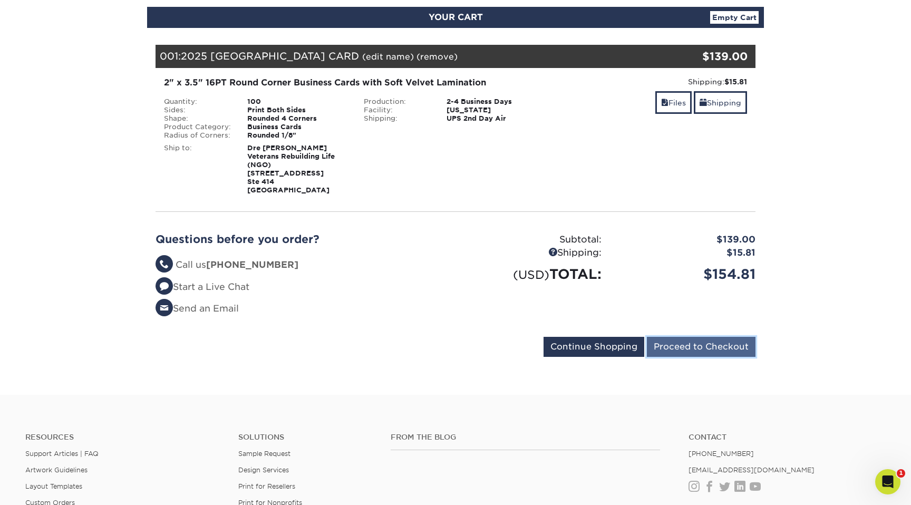
click at [702, 352] on input "Proceed to Checkout" at bounding box center [701, 347] width 109 height 20
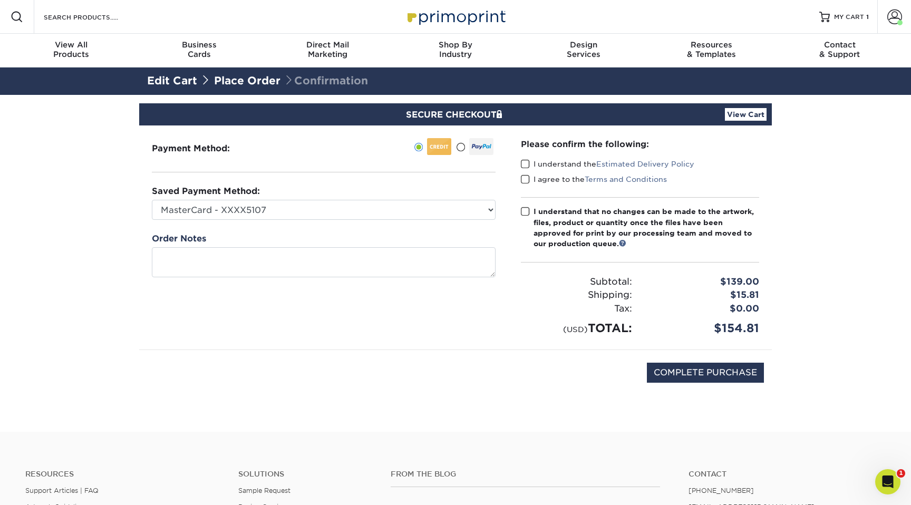
click at [528, 163] on span at bounding box center [525, 164] width 9 height 10
click at [0, 0] on input "I understand the Estimated Delivery Policy" at bounding box center [0, 0] width 0 height 0
click at [528, 181] on span at bounding box center [525, 179] width 9 height 10
click at [0, 0] on input "I agree to the Terms and Conditions" at bounding box center [0, 0] width 0 height 0
click at [526, 210] on span at bounding box center [525, 212] width 9 height 10
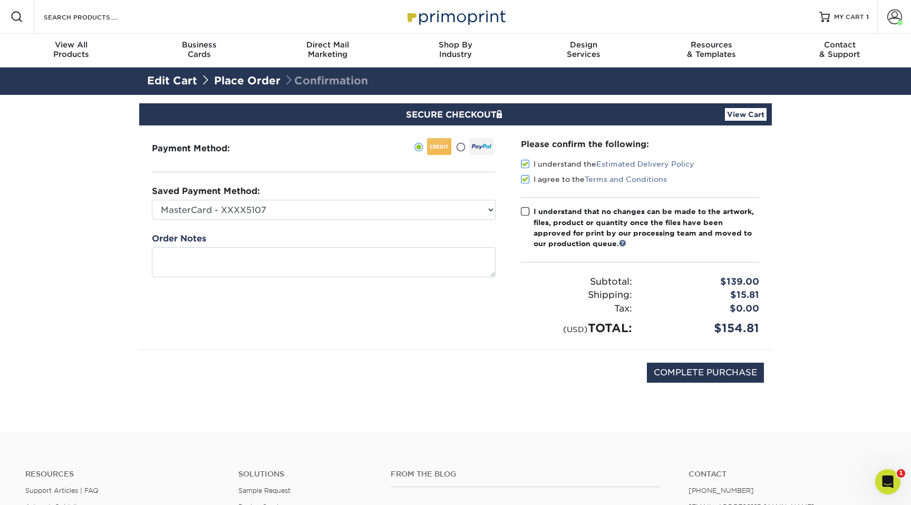
click at [0, 0] on input "I understand that no changes can be made to the artwork, files, product or quan…" at bounding box center [0, 0] width 0 height 0
click at [721, 372] on input "COMPLETE PURCHASE" at bounding box center [705, 373] width 117 height 20
type input "PROCESSING, PLEASE WAIT..."
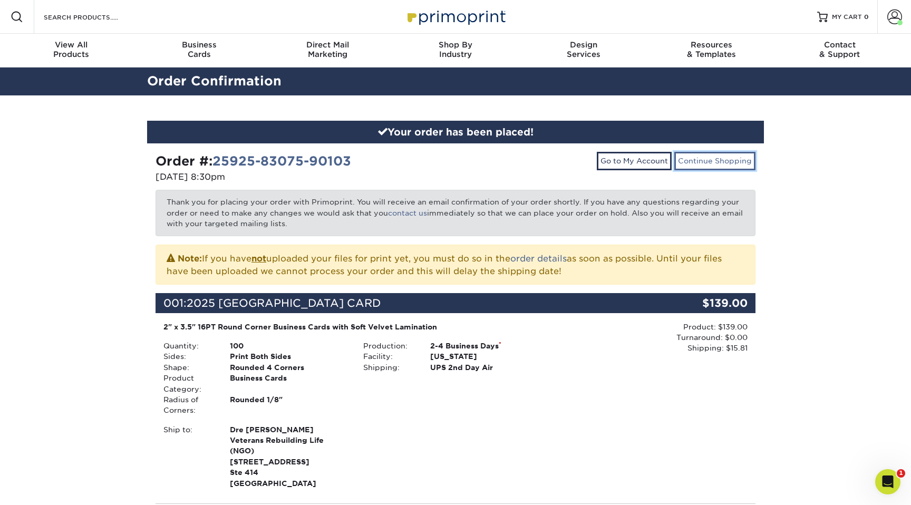
click at [726, 162] on link "Continue Shopping" at bounding box center [714, 161] width 81 height 18
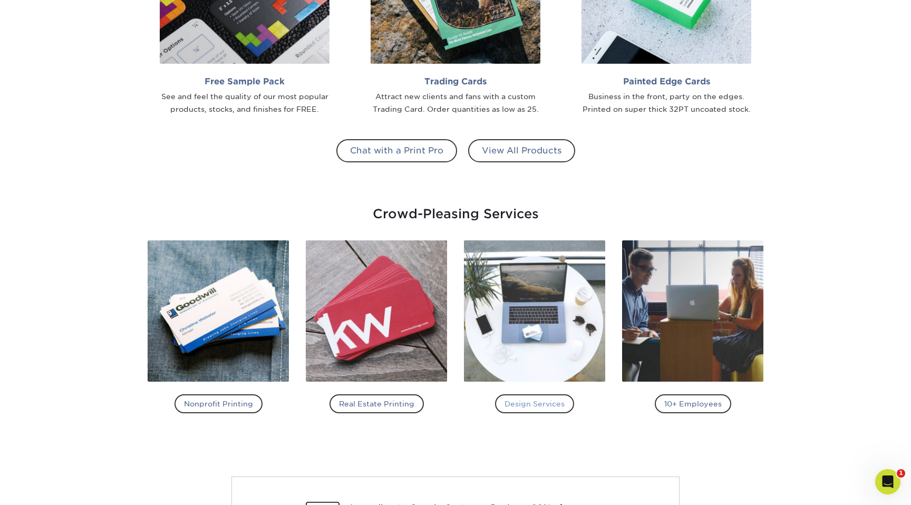
scroll to position [1113, 0]
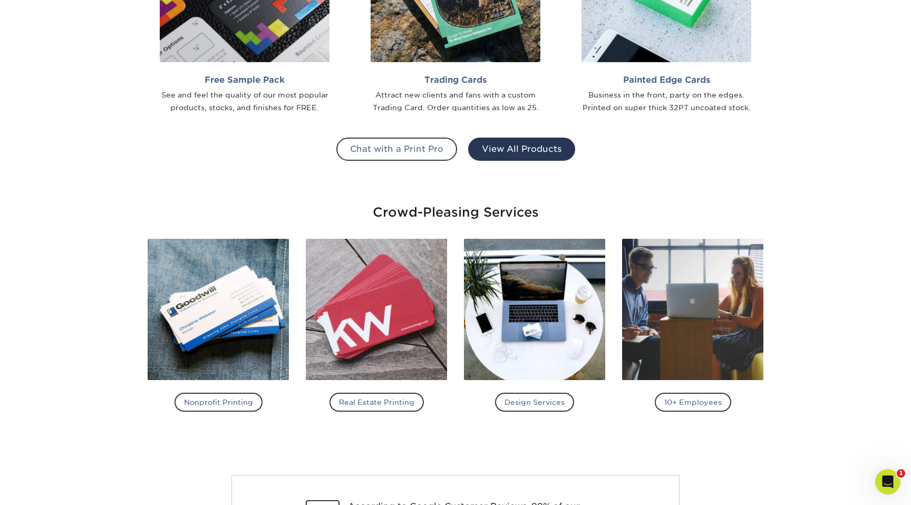
click at [529, 140] on link "View All Products" at bounding box center [521, 149] width 107 height 23
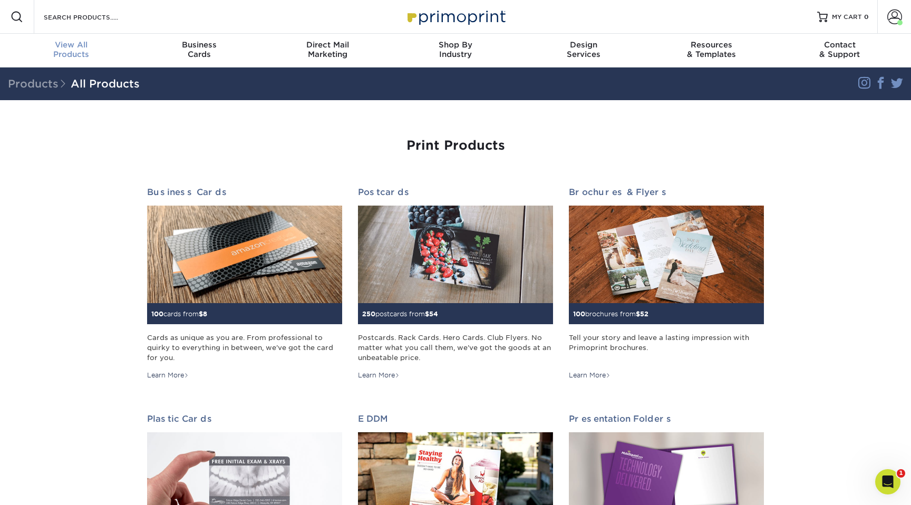
click at [67, 41] on span "View All" at bounding box center [71, 44] width 128 height 9
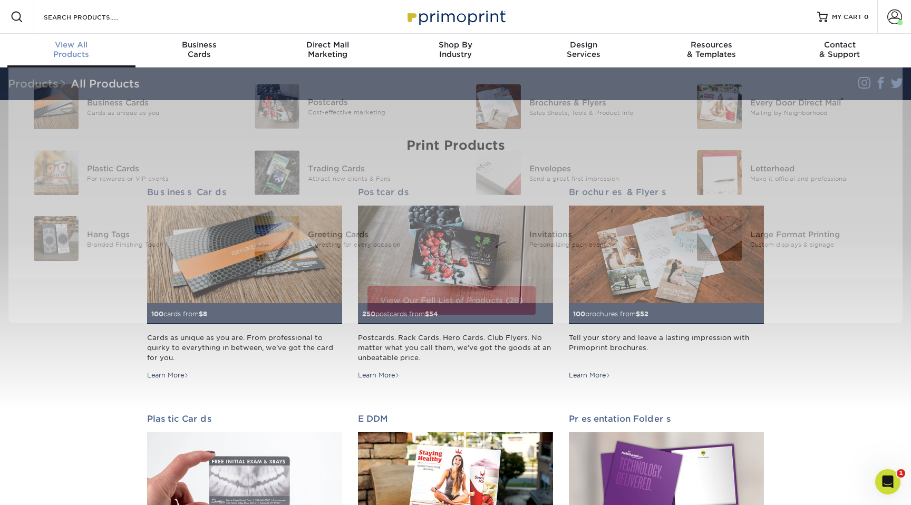
click at [69, 54] on div "View All Products" at bounding box center [71, 49] width 128 height 19
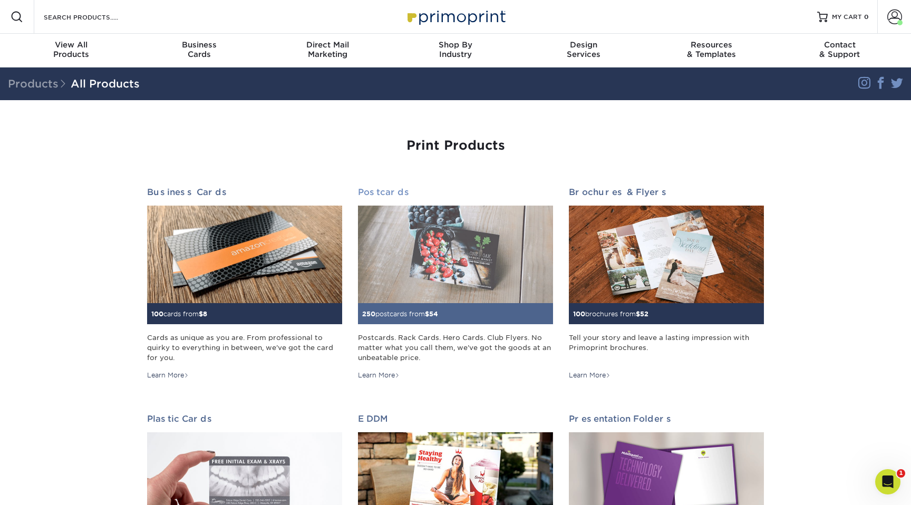
click at [440, 300] on img at bounding box center [455, 255] width 195 height 98
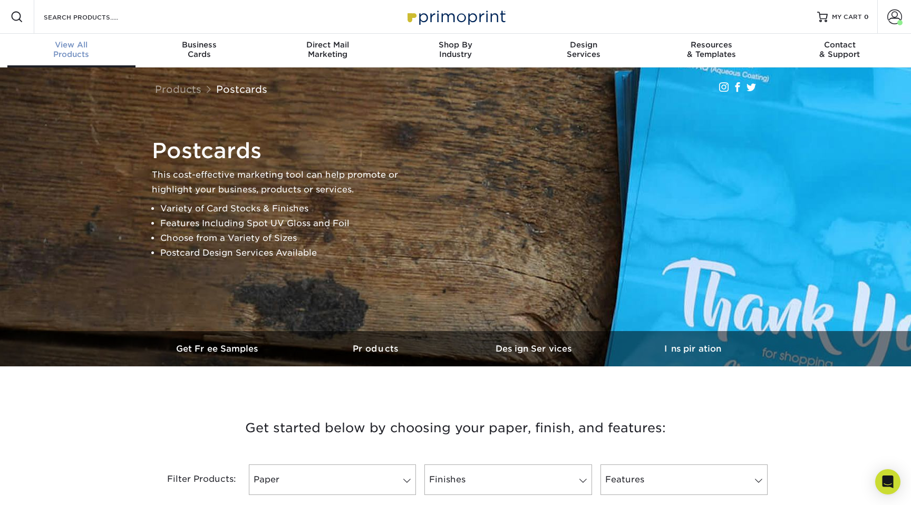
click at [67, 44] on span "View All" at bounding box center [71, 44] width 128 height 9
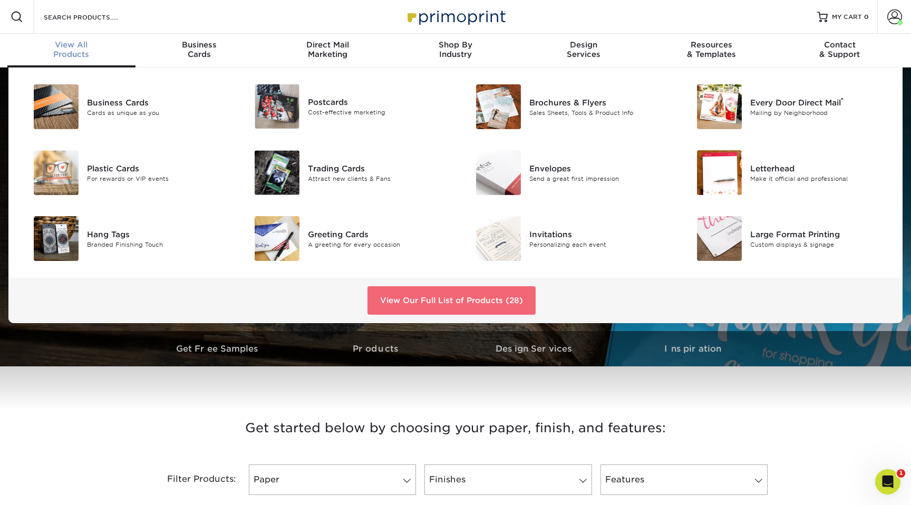
click at [476, 296] on link "View Our Full List of Products (28)" at bounding box center [451, 300] width 168 height 28
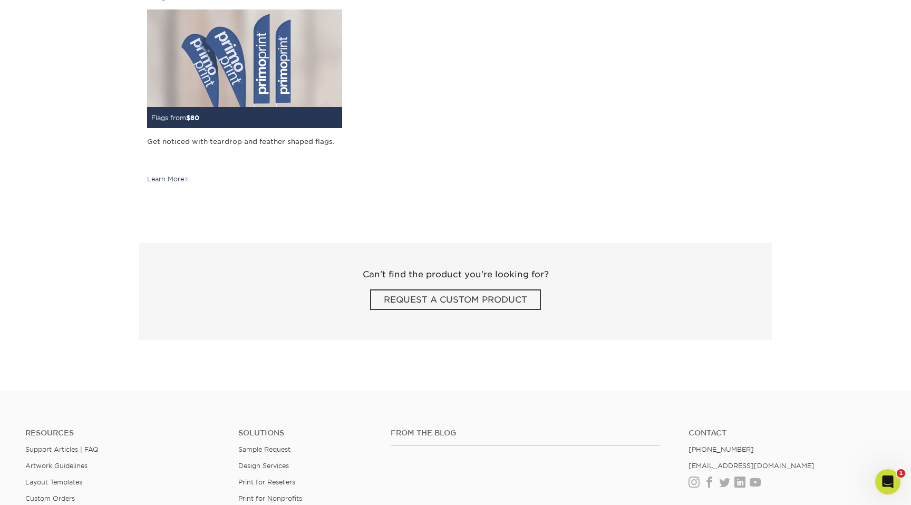
scroll to position [1957, 0]
